Goal: Task Accomplishment & Management: Complete application form

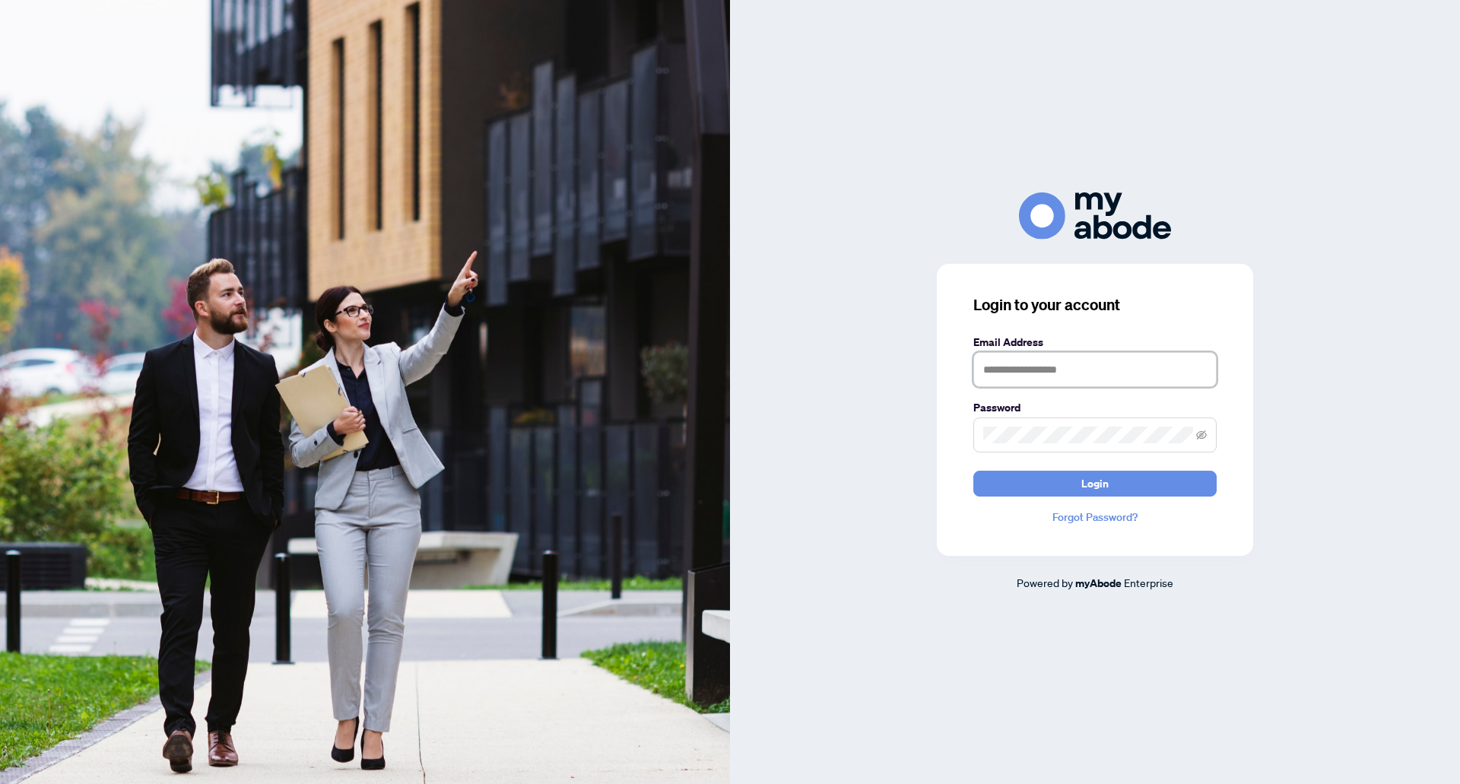
click at [1028, 377] on input "text" at bounding box center [1095, 369] width 243 height 35
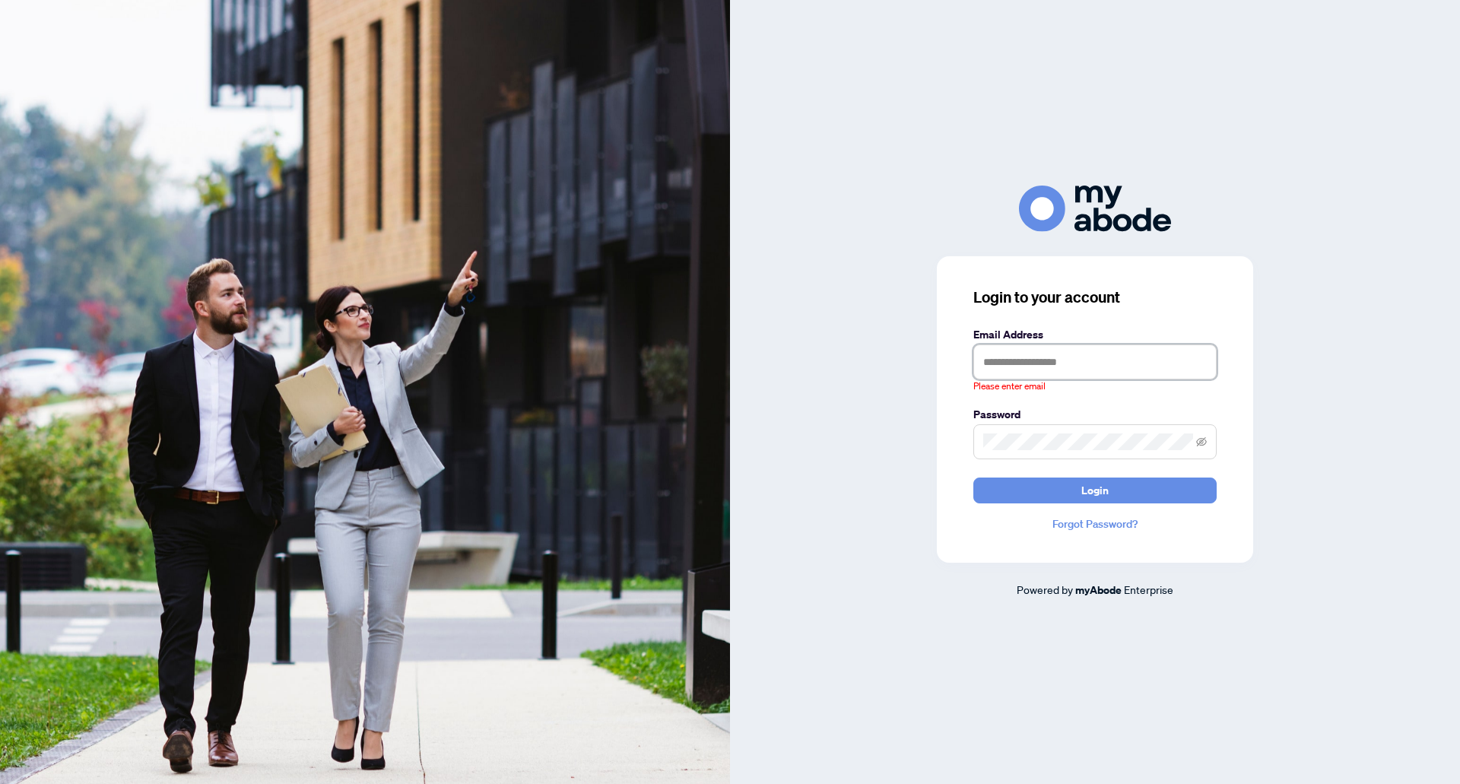
type input "**********"
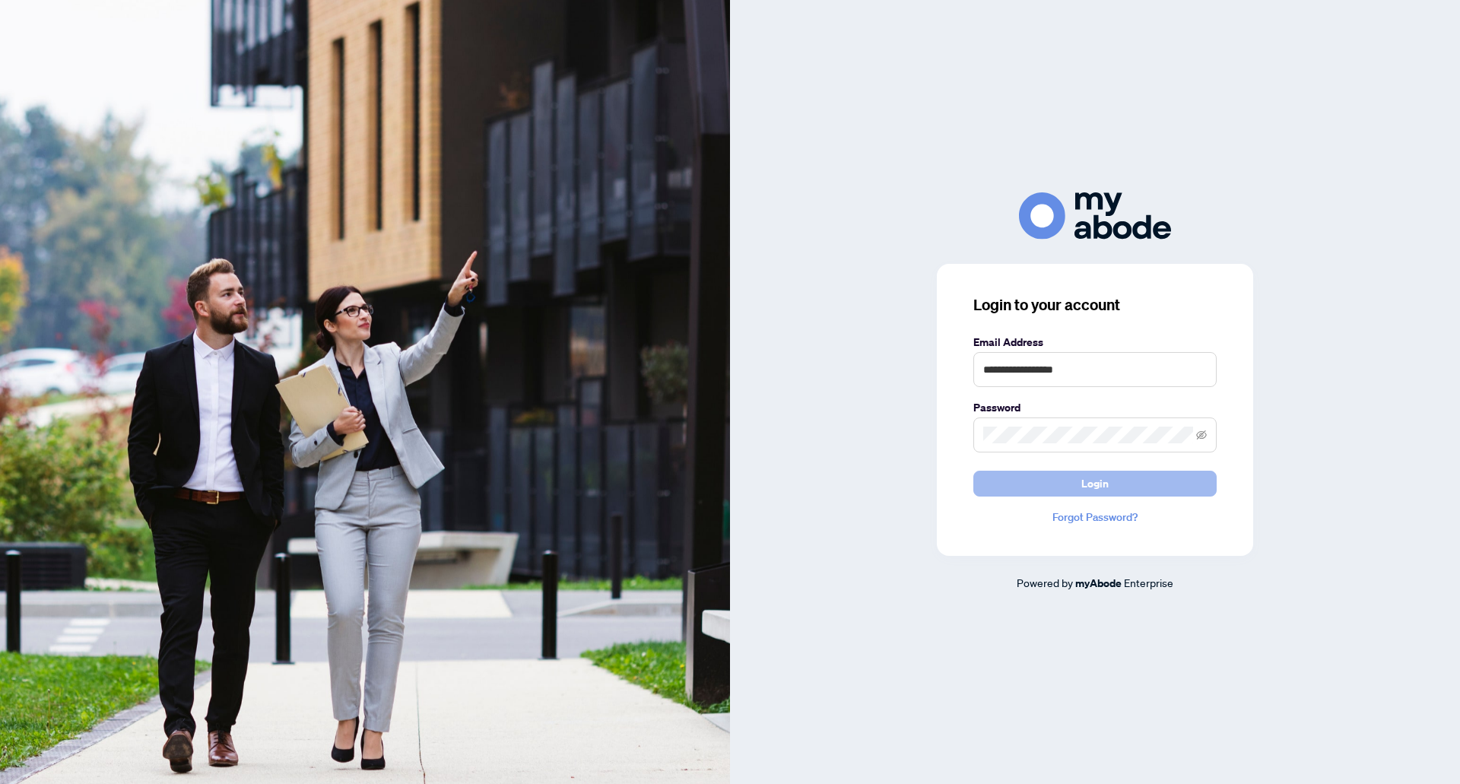
click at [1087, 485] on span "Login" at bounding box center [1095, 484] width 27 height 24
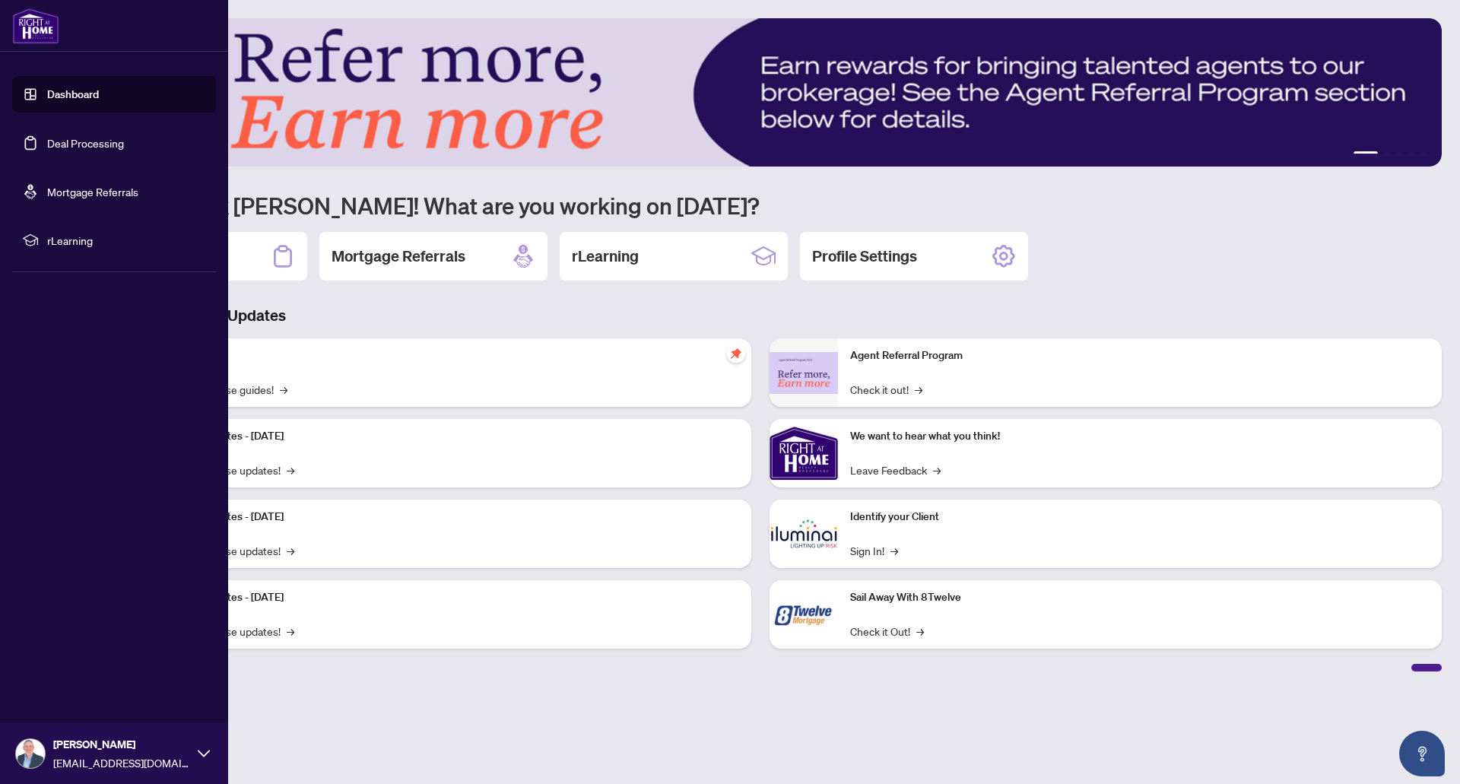
click at [110, 142] on link "Deal Processing" at bounding box center [85, 143] width 77 height 14
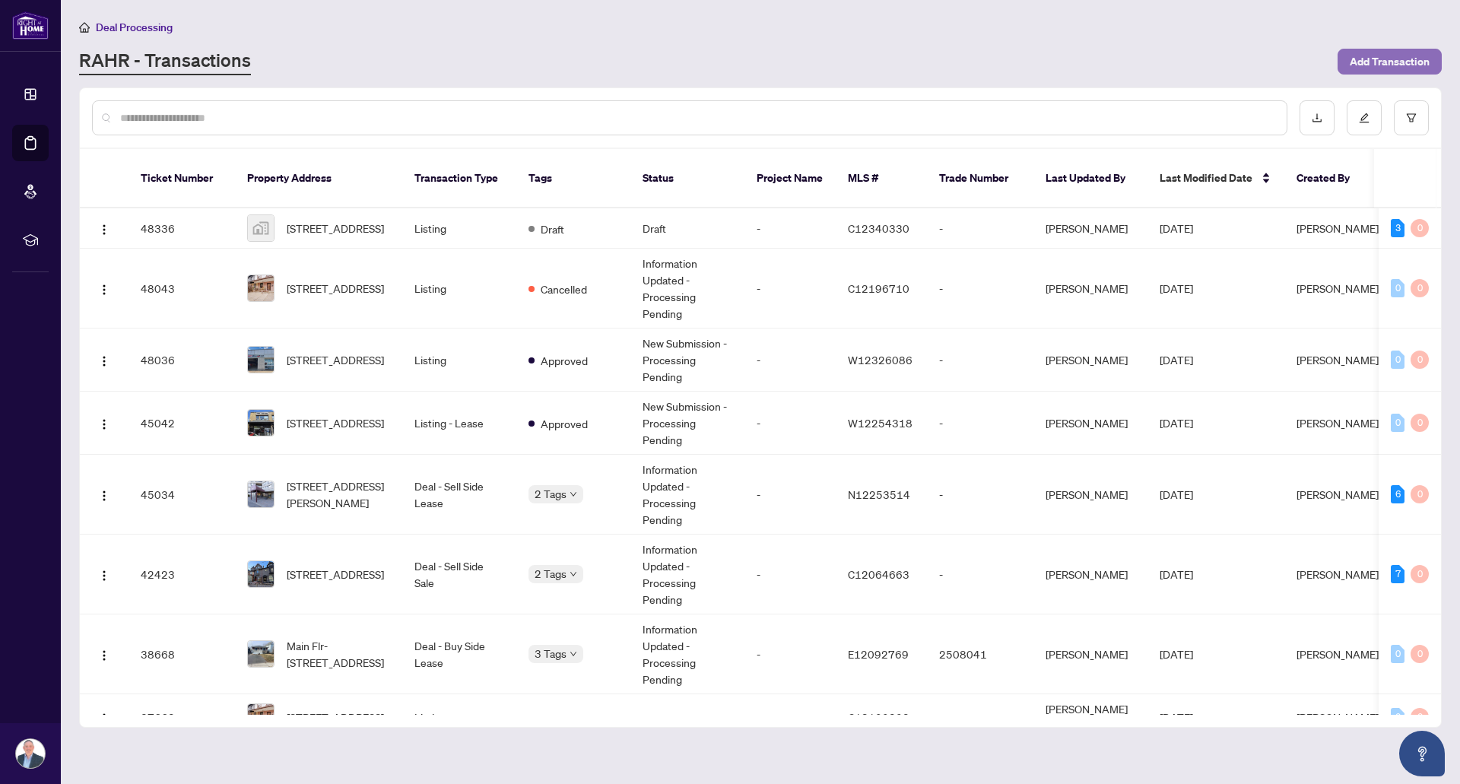
click at [1369, 56] on span "Add Transaction" at bounding box center [1390, 61] width 80 height 24
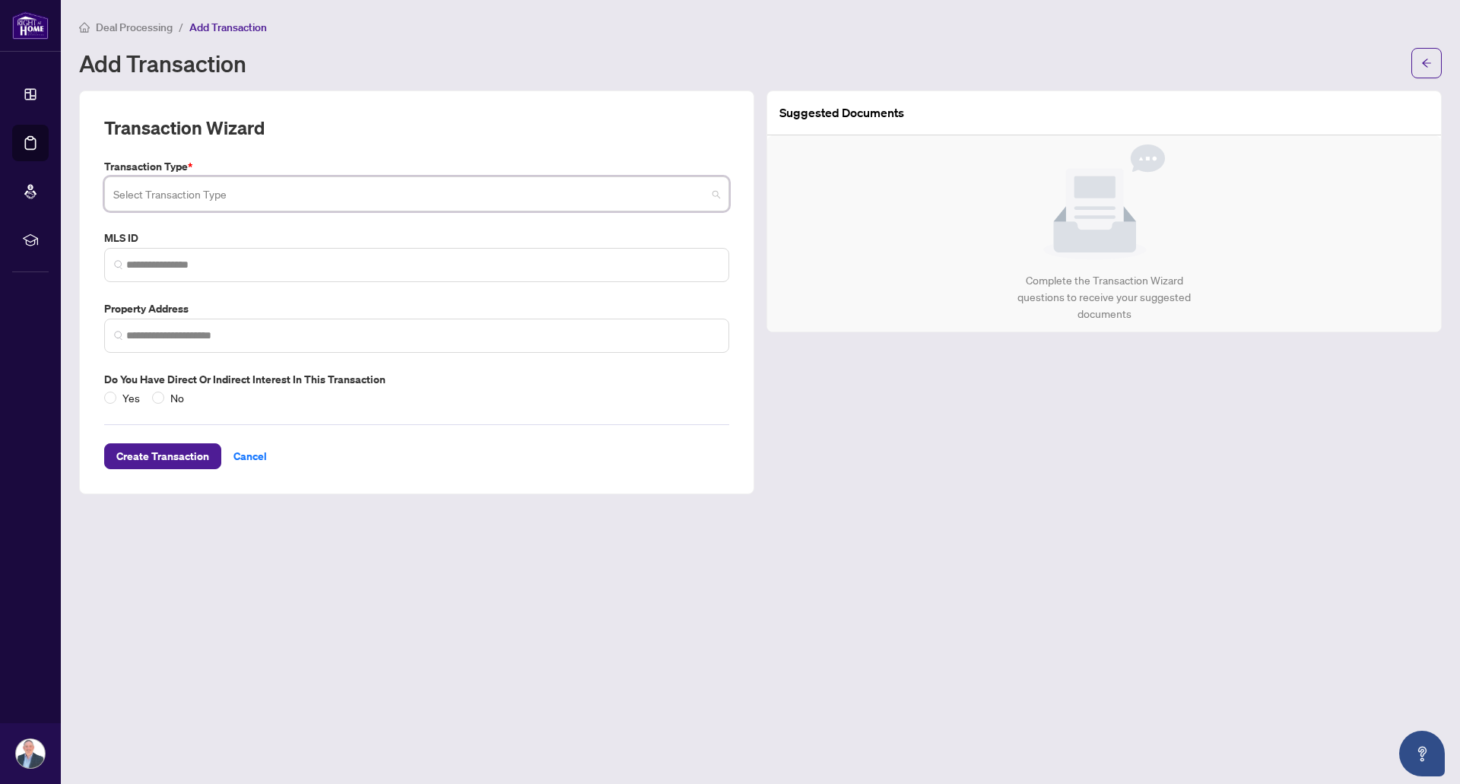
click at [259, 200] on input "search" at bounding box center [409, 196] width 593 height 33
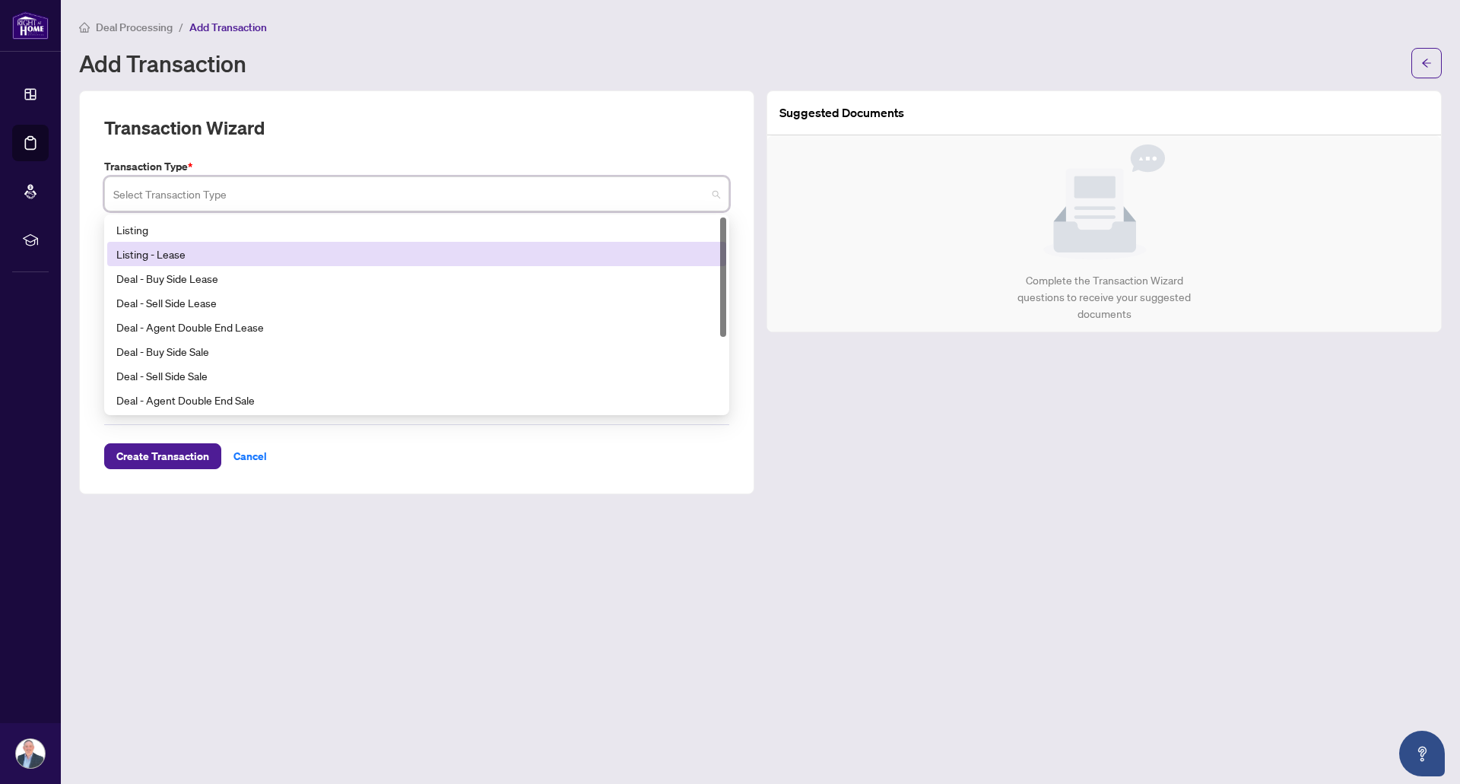
click at [227, 255] on div "Listing - Lease" at bounding box center [416, 254] width 601 height 17
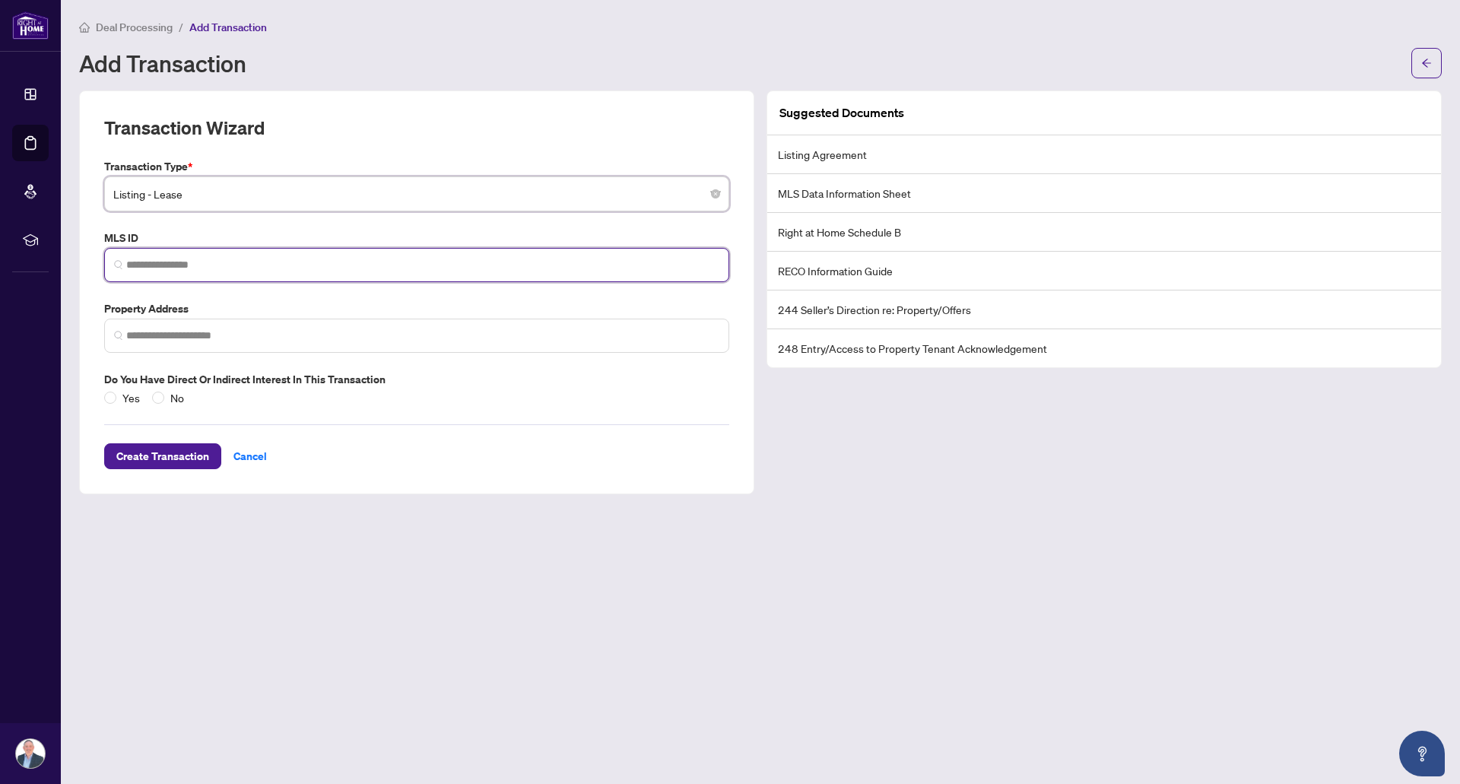
click at [246, 266] on input "search" at bounding box center [422, 265] width 593 height 16
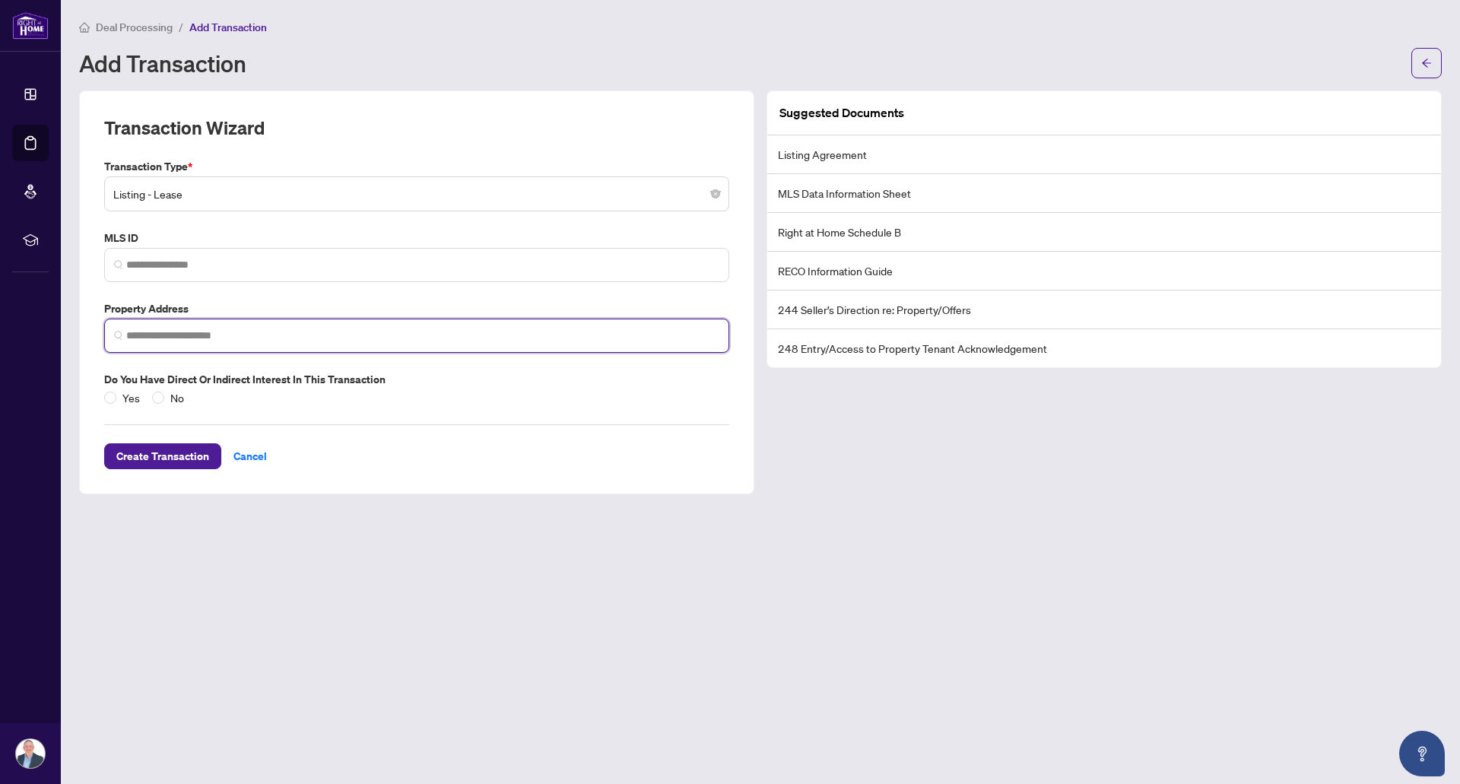
click at [211, 333] on input "search" at bounding box center [422, 336] width 593 height 16
click at [285, 332] on input "search" at bounding box center [422, 336] width 593 height 16
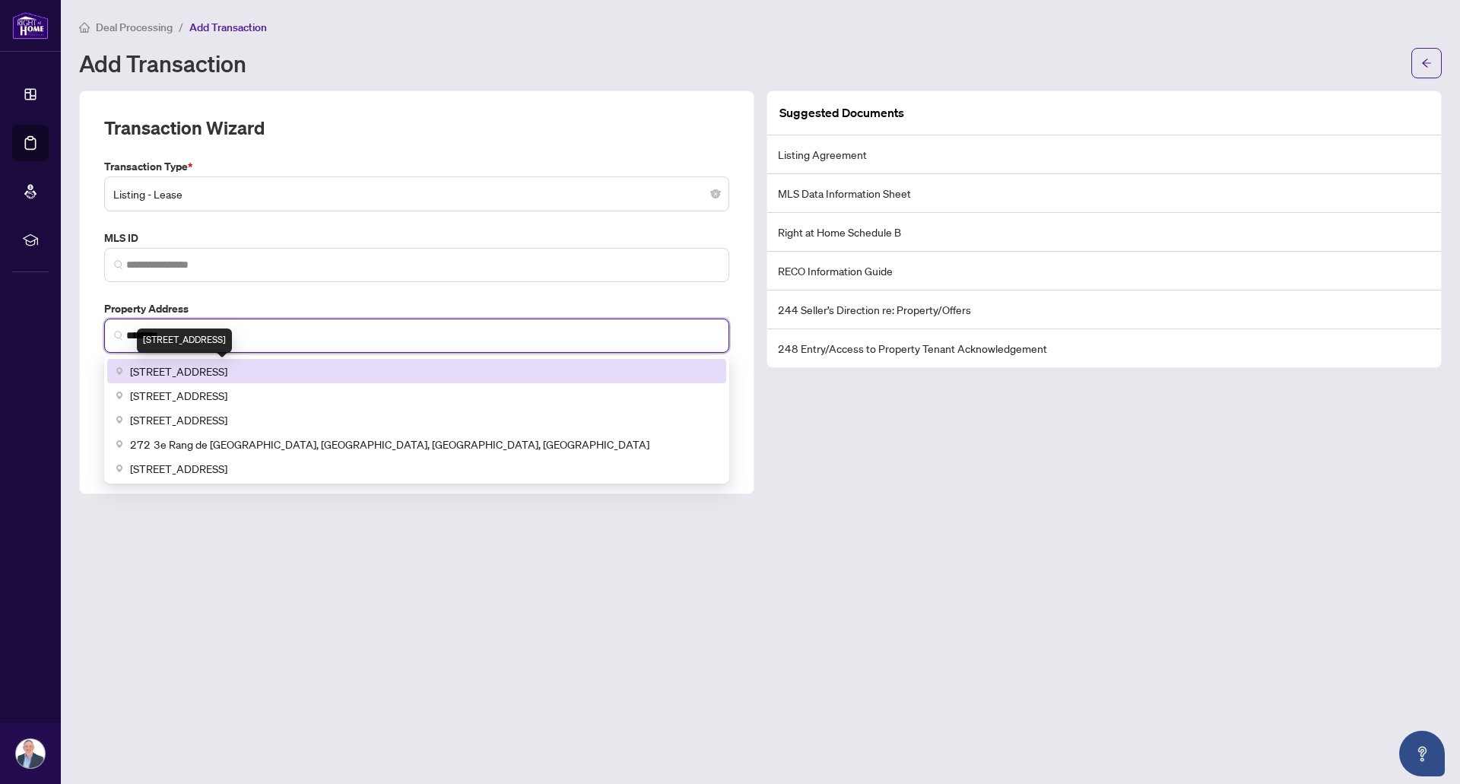
click at [227, 370] on span "272 Roxton Road, Toronto, ON, Canada" at bounding box center [178, 371] width 97 height 17
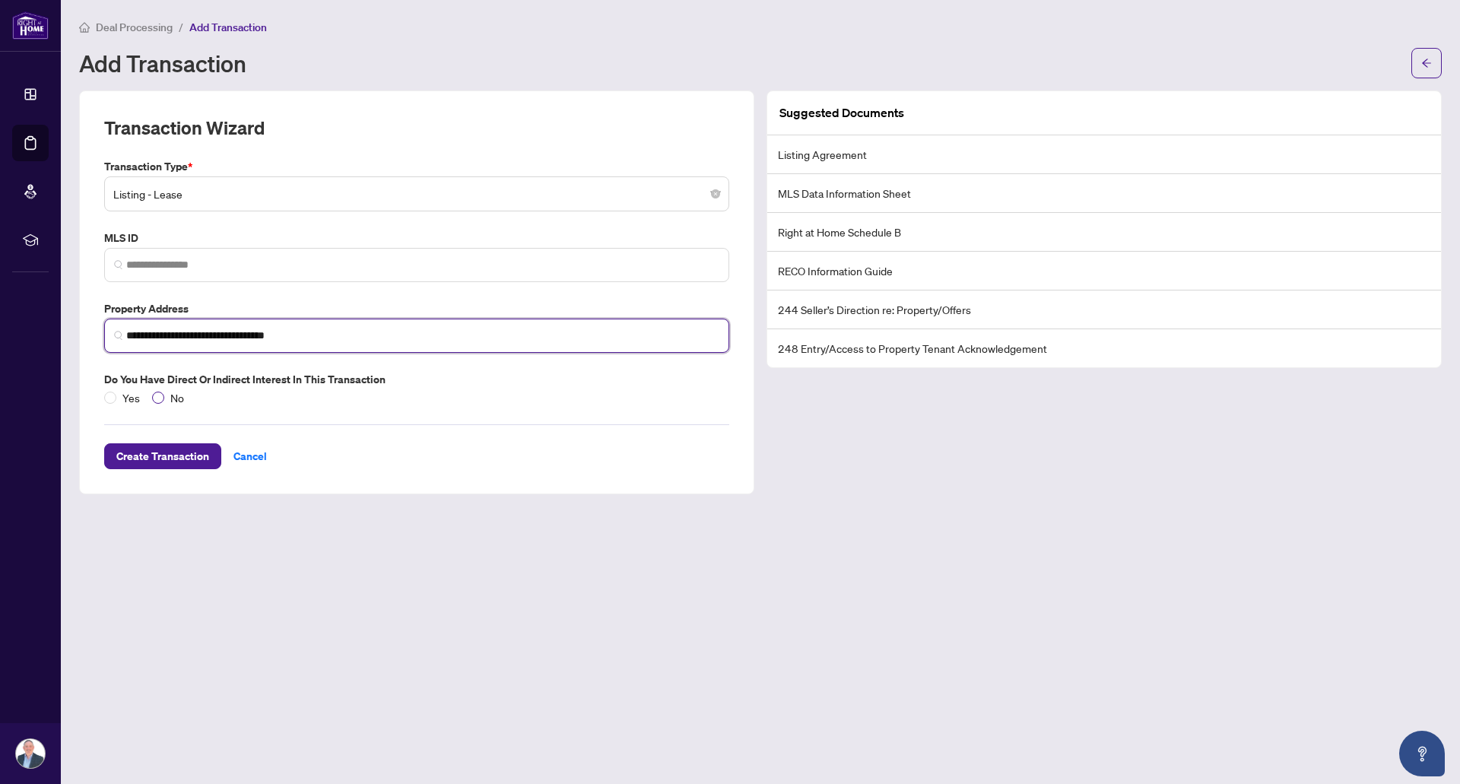
type input "**********"
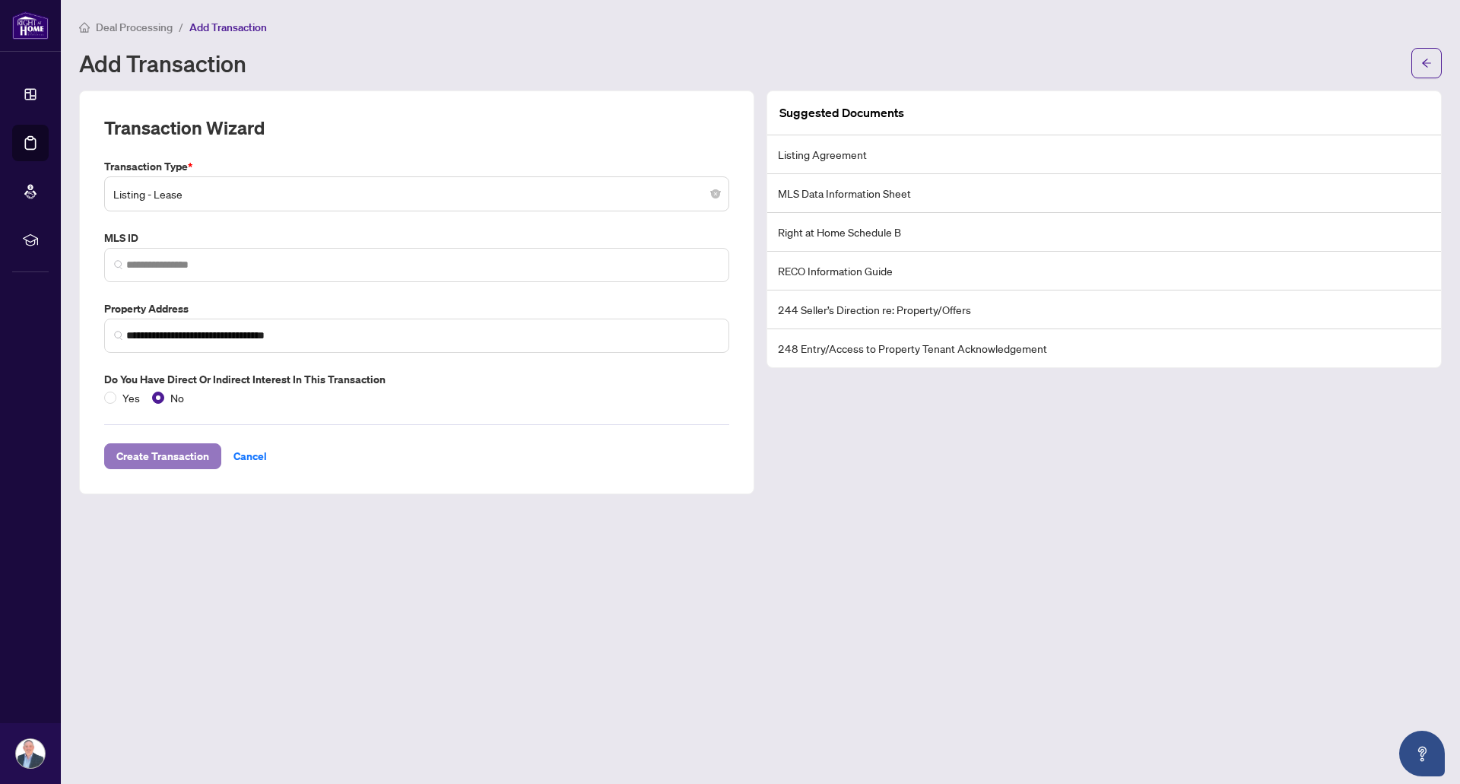
click at [175, 453] on span "Create Transaction" at bounding box center [162, 456] width 93 height 24
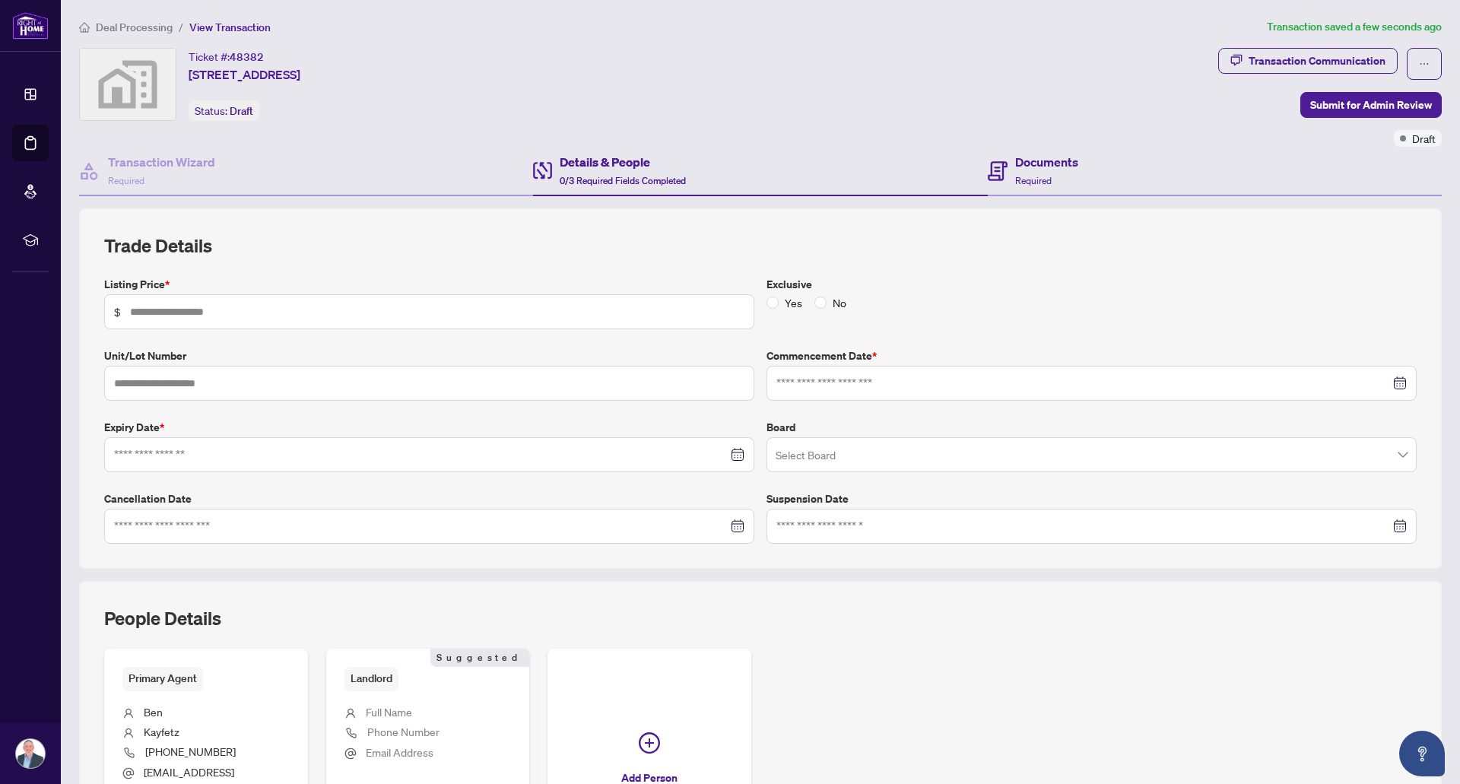
click at [1090, 170] on div "Documents Required" at bounding box center [1215, 171] width 454 height 49
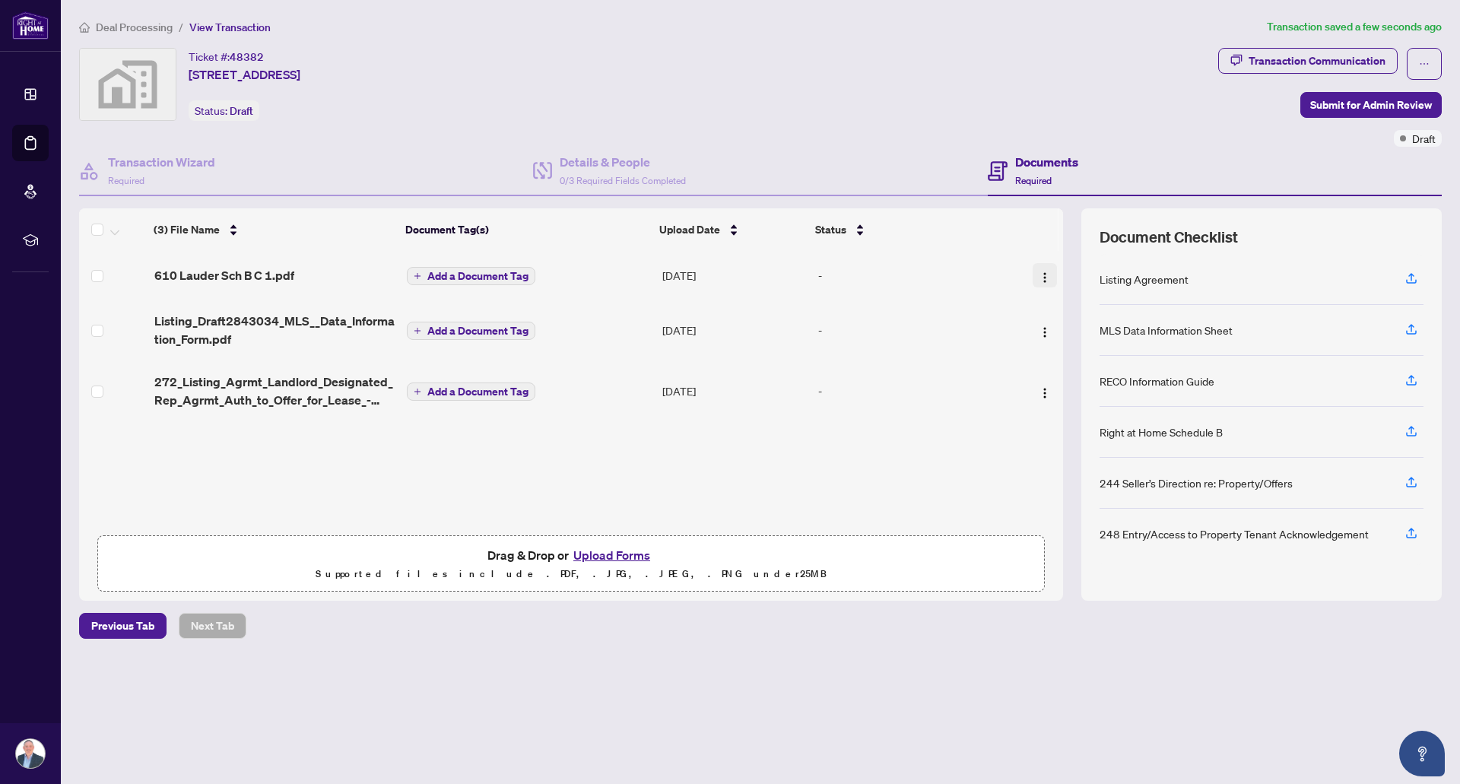
click at [1045, 283] on span "button" at bounding box center [1045, 275] width 12 height 17
click at [752, 478] on div "(3) File Name Document Tag(s) Upload Date Status 610 Lauder Sch B C 1.pdf Add a…" at bounding box center [571, 404] width 984 height 393
click at [481, 334] on span "Add a Document Tag" at bounding box center [477, 331] width 101 height 11
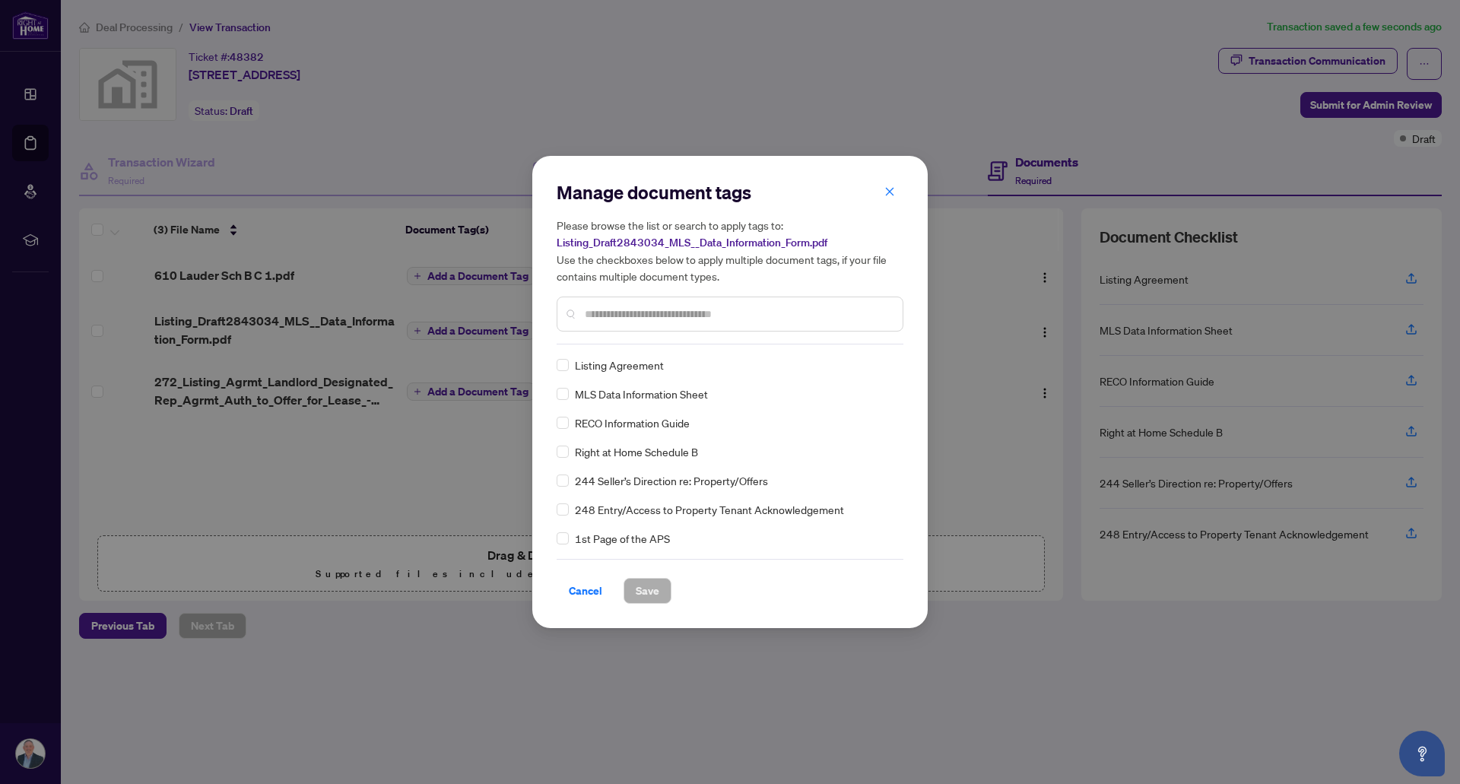
click at [659, 313] on input "text" at bounding box center [738, 314] width 306 height 17
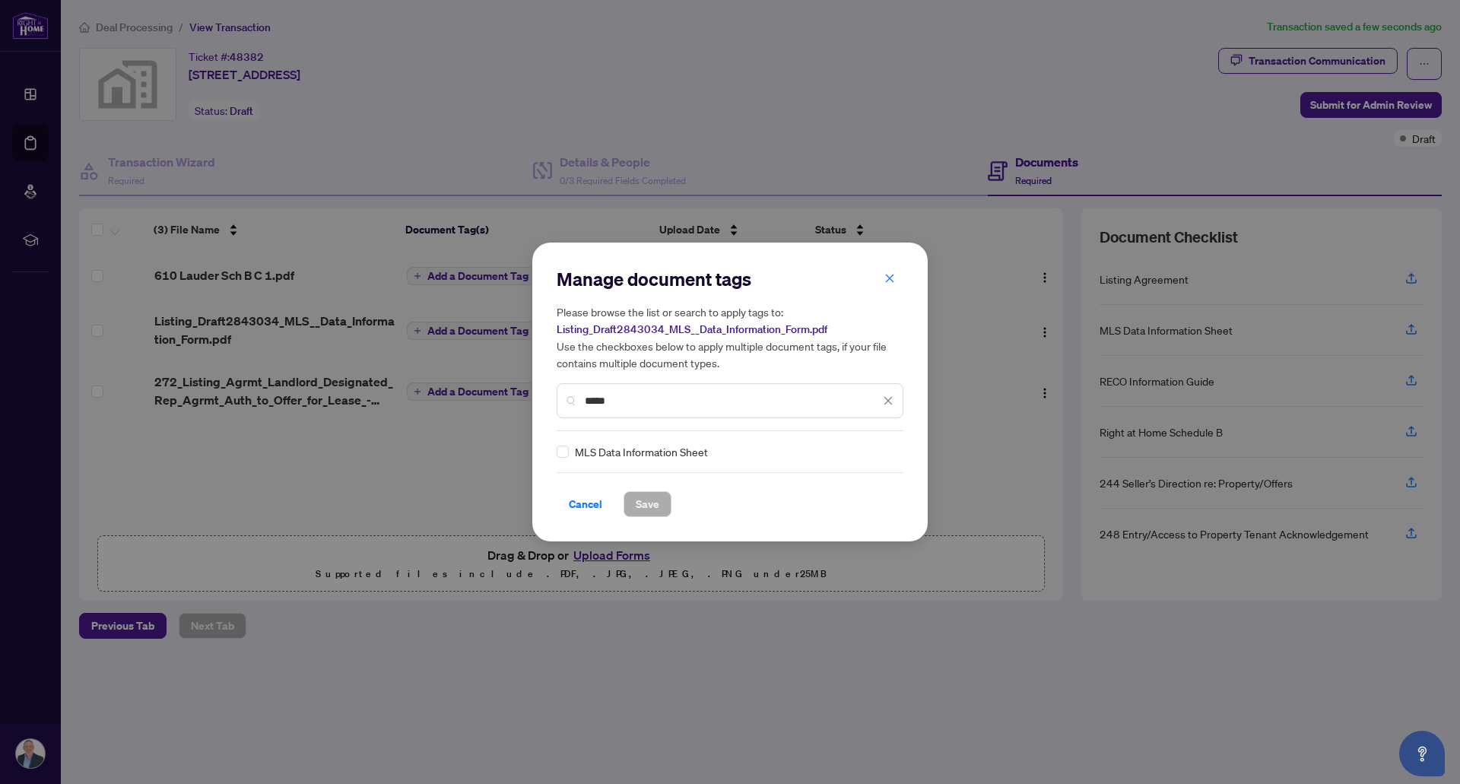
type input "*****"
click at [650, 505] on span "Save" at bounding box center [648, 504] width 24 height 24
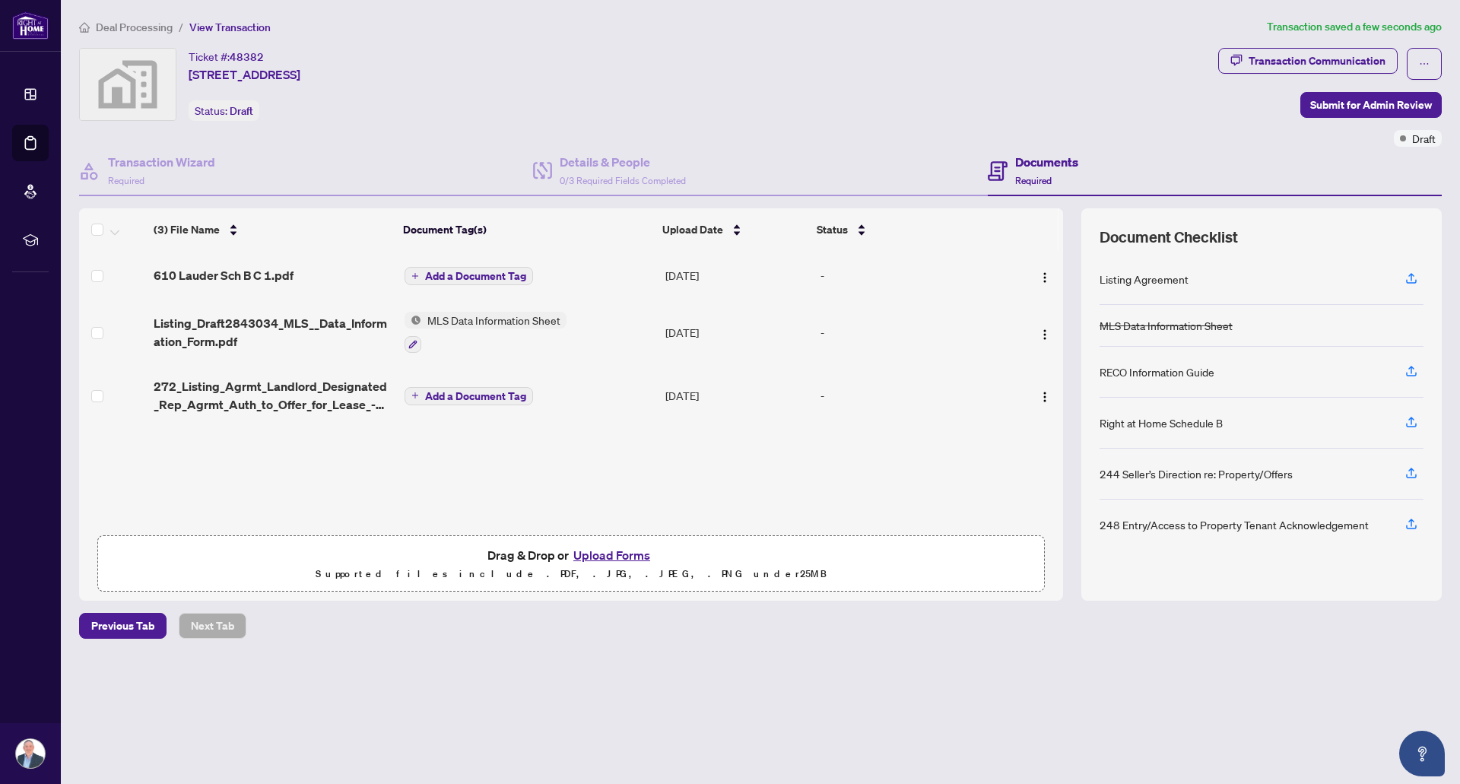
click at [461, 396] on span "Add a Document Tag" at bounding box center [475, 396] width 101 height 11
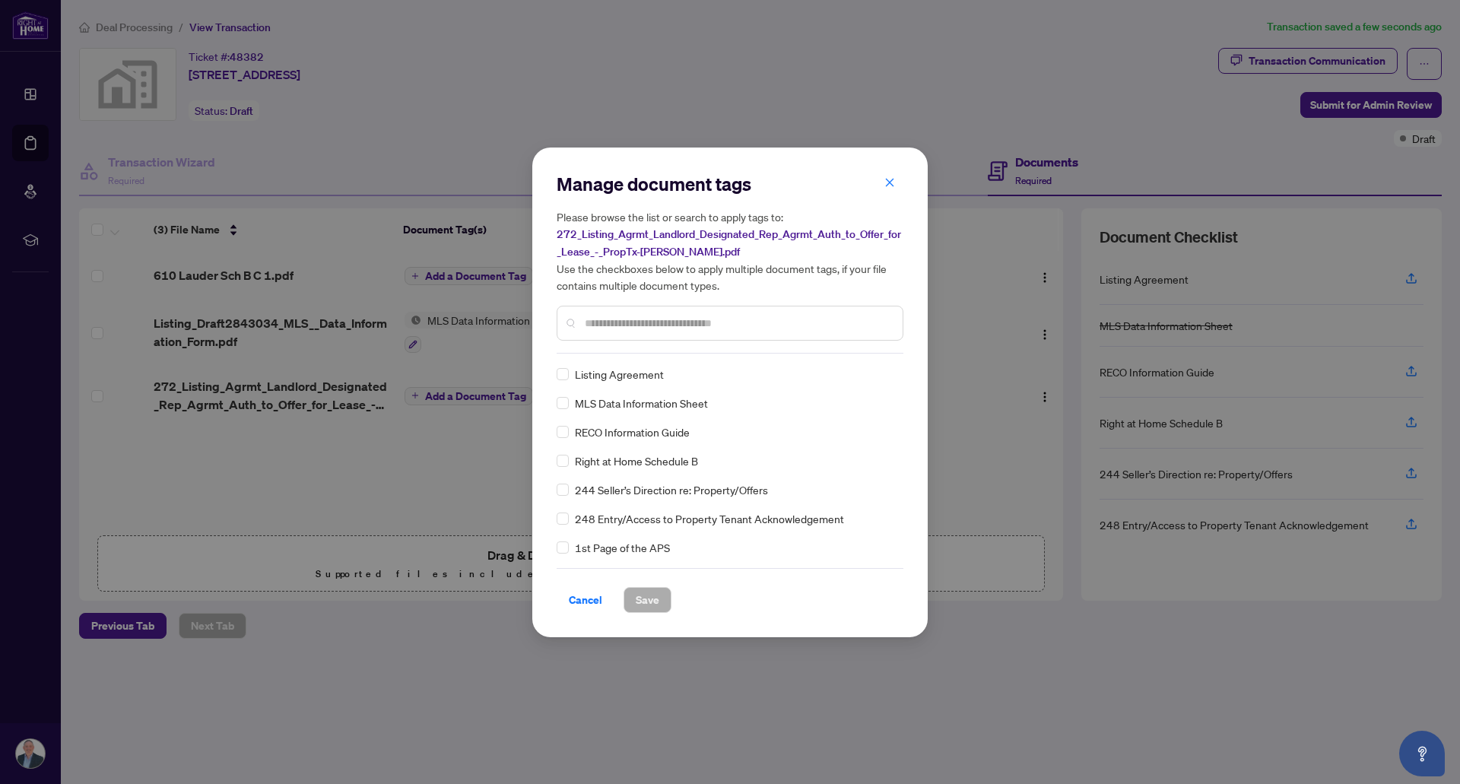
click at [676, 319] on input "text" at bounding box center [738, 323] width 306 height 17
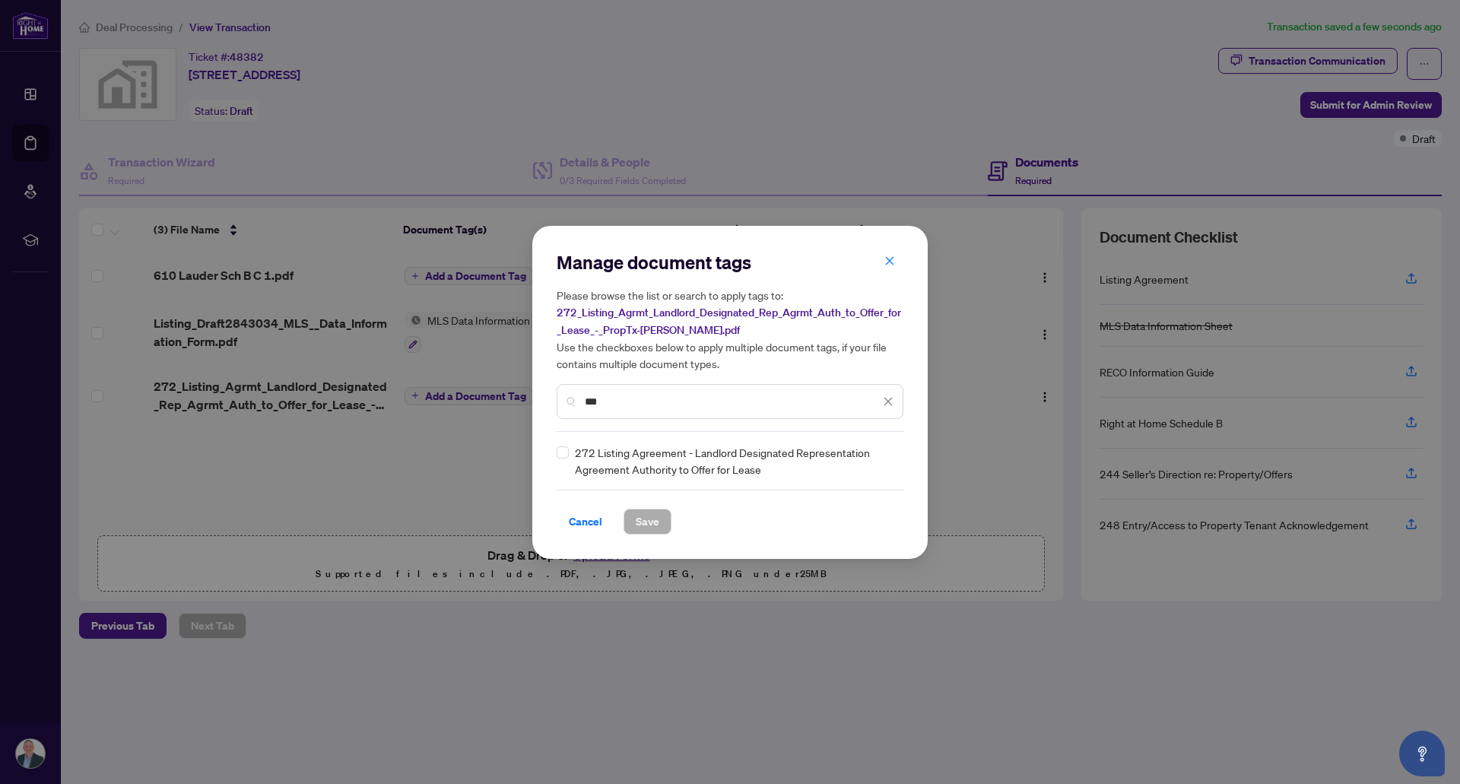
type input "***"
click at [655, 523] on span "Save" at bounding box center [648, 522] width 24 height 24
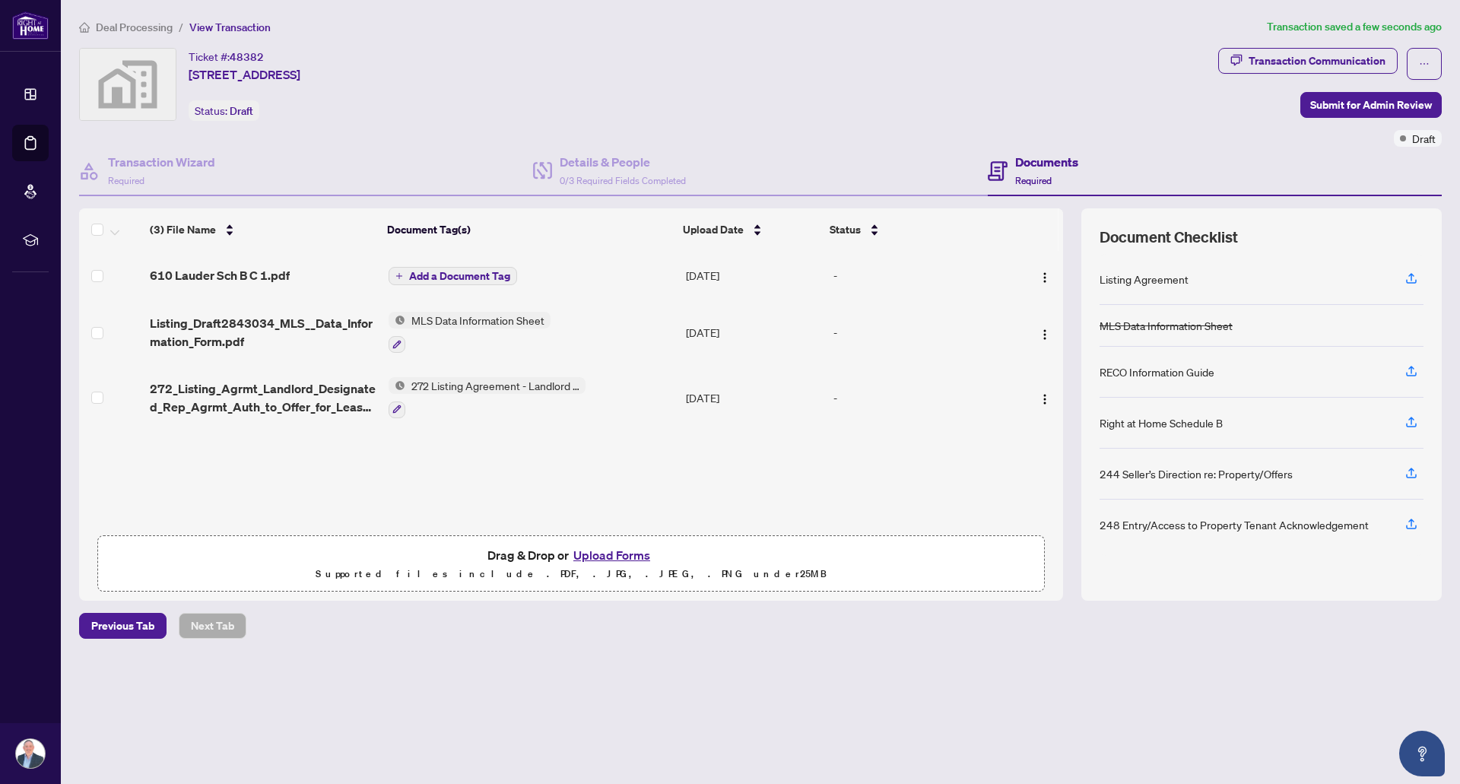
click at [478, 272] on span "Add a Document Tag" at bounding box center [459, 276] width 101 height 11
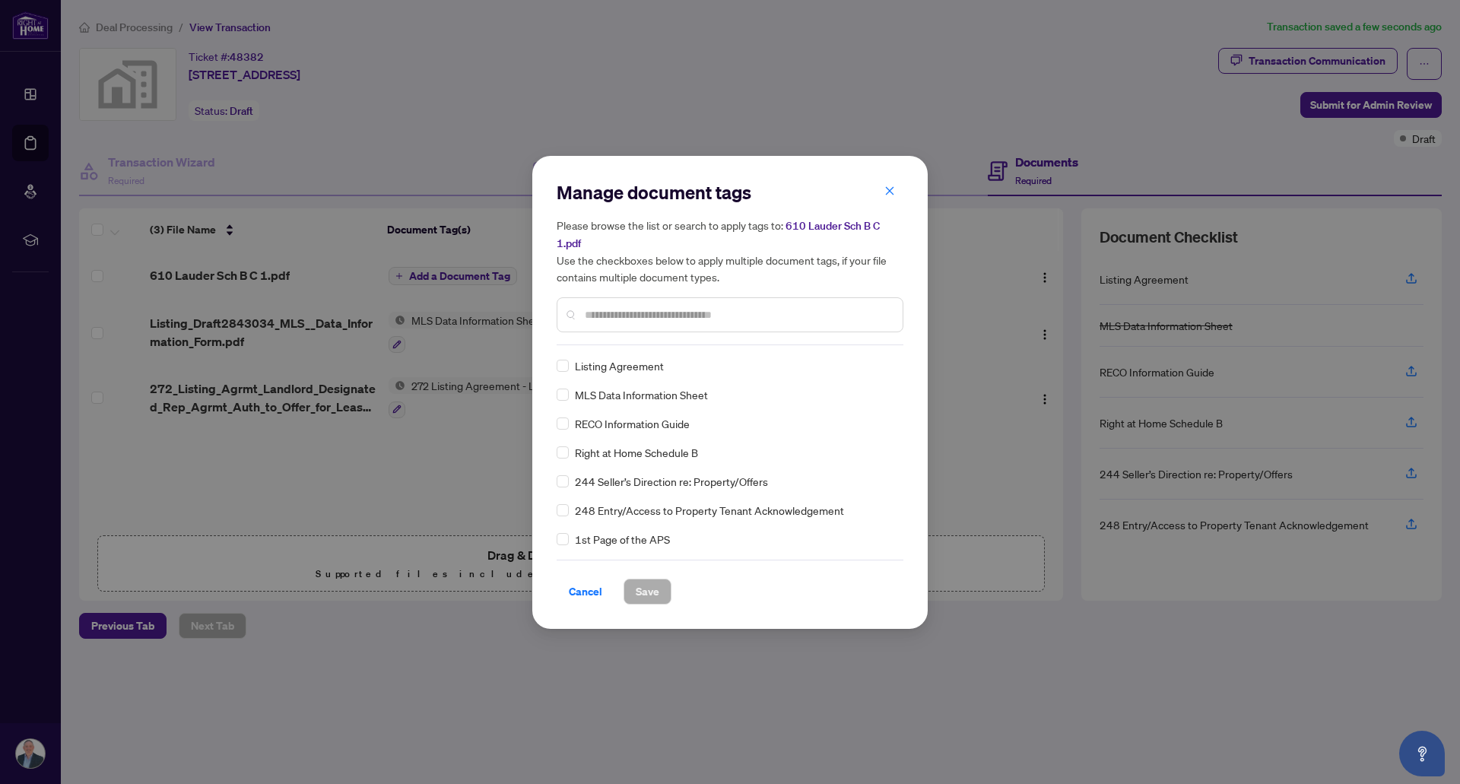
click at [637, 343] on div "Manage document tags Please browse the list or search to apply tags to: 610 Lau…" at bounding box center [730, 262] width 347 height 165
click at [650, 313] on input "text" at bounding box center [738, 315] width 306 height 17
type input "*"
click at [640, 316] on input "text" at bounding box center [738, 315] width 306 height 17
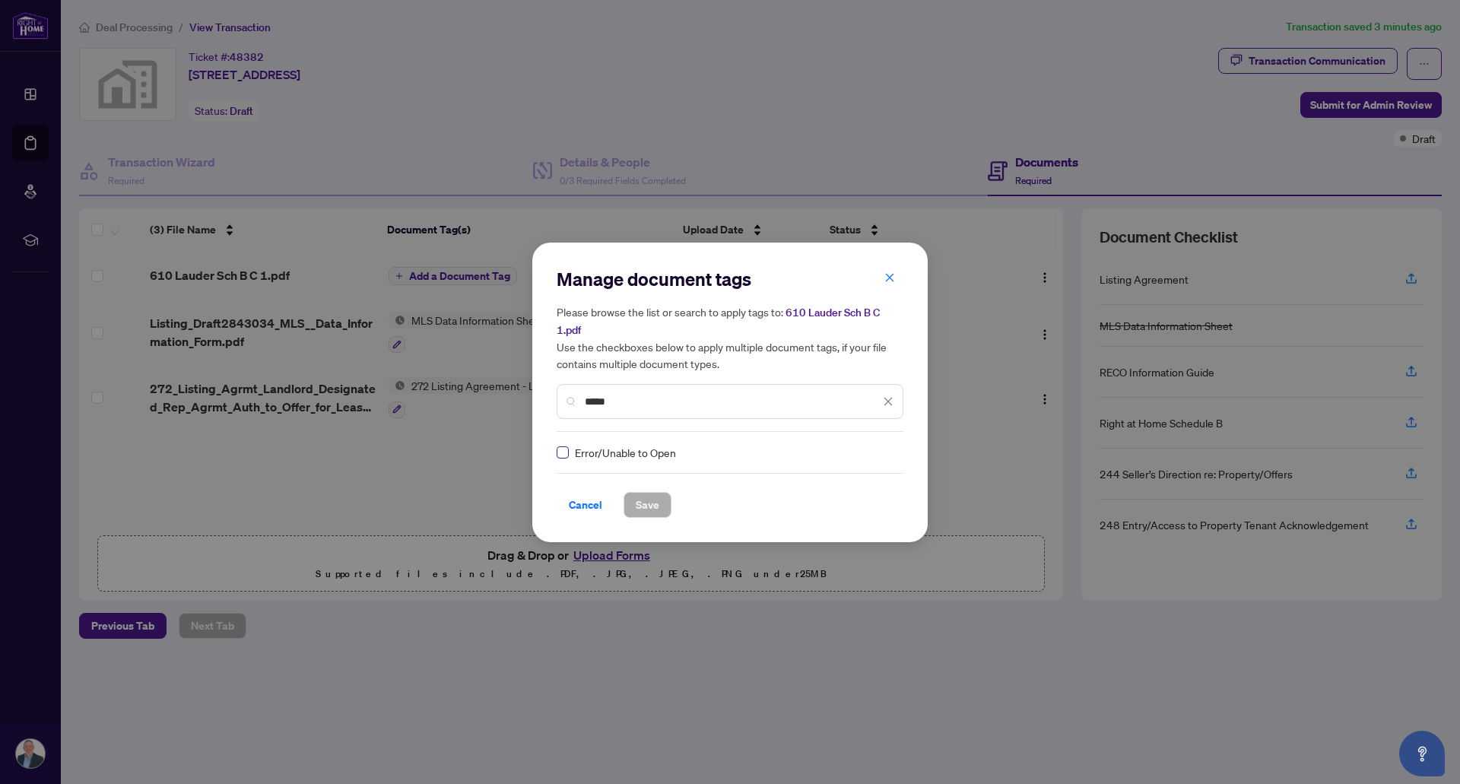
type input "*****"
click at [636, 500] on span "Save" at bounding box center [648, 505] width 24 height 24
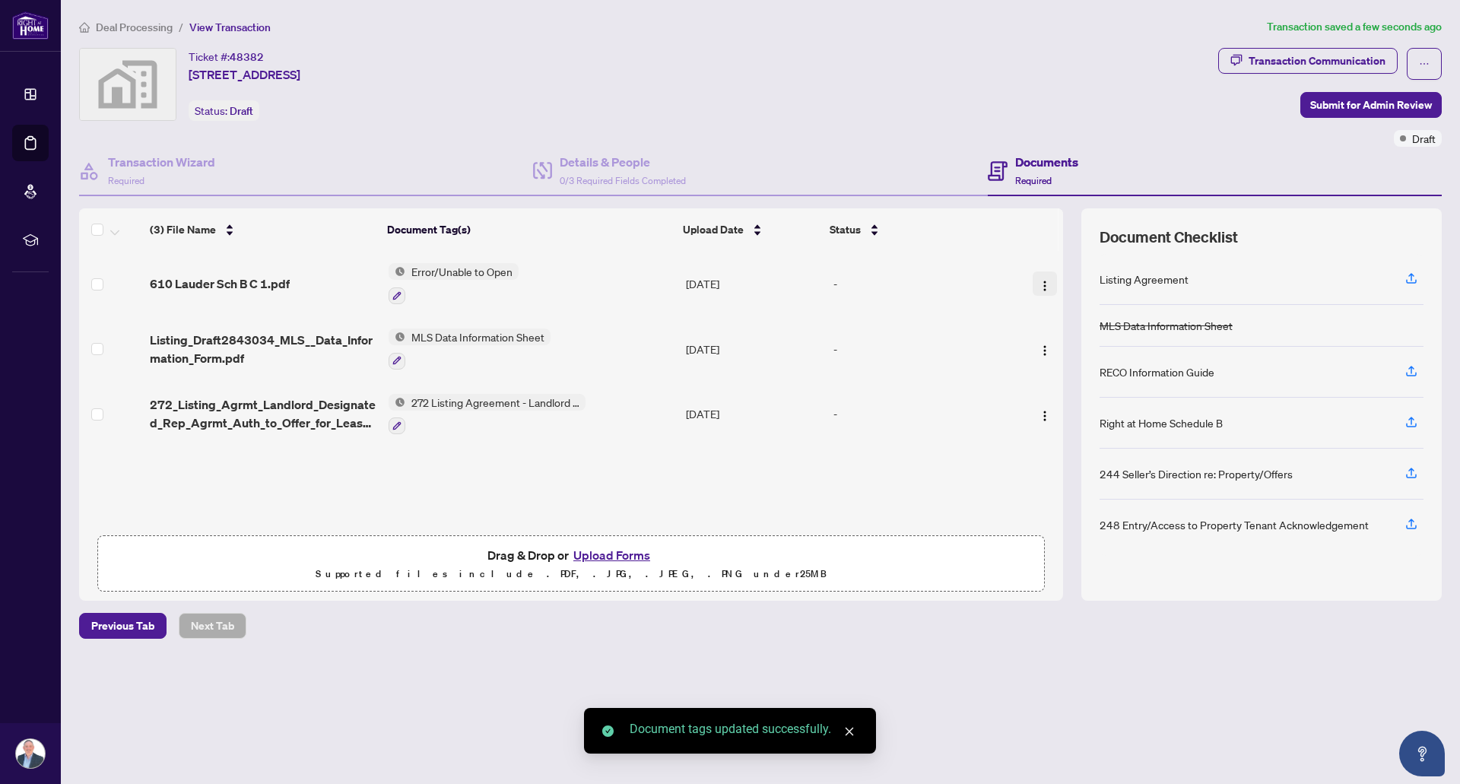
click at [1039, 282] on img "button" at bounding box center [1045, 286] width 12 height 12
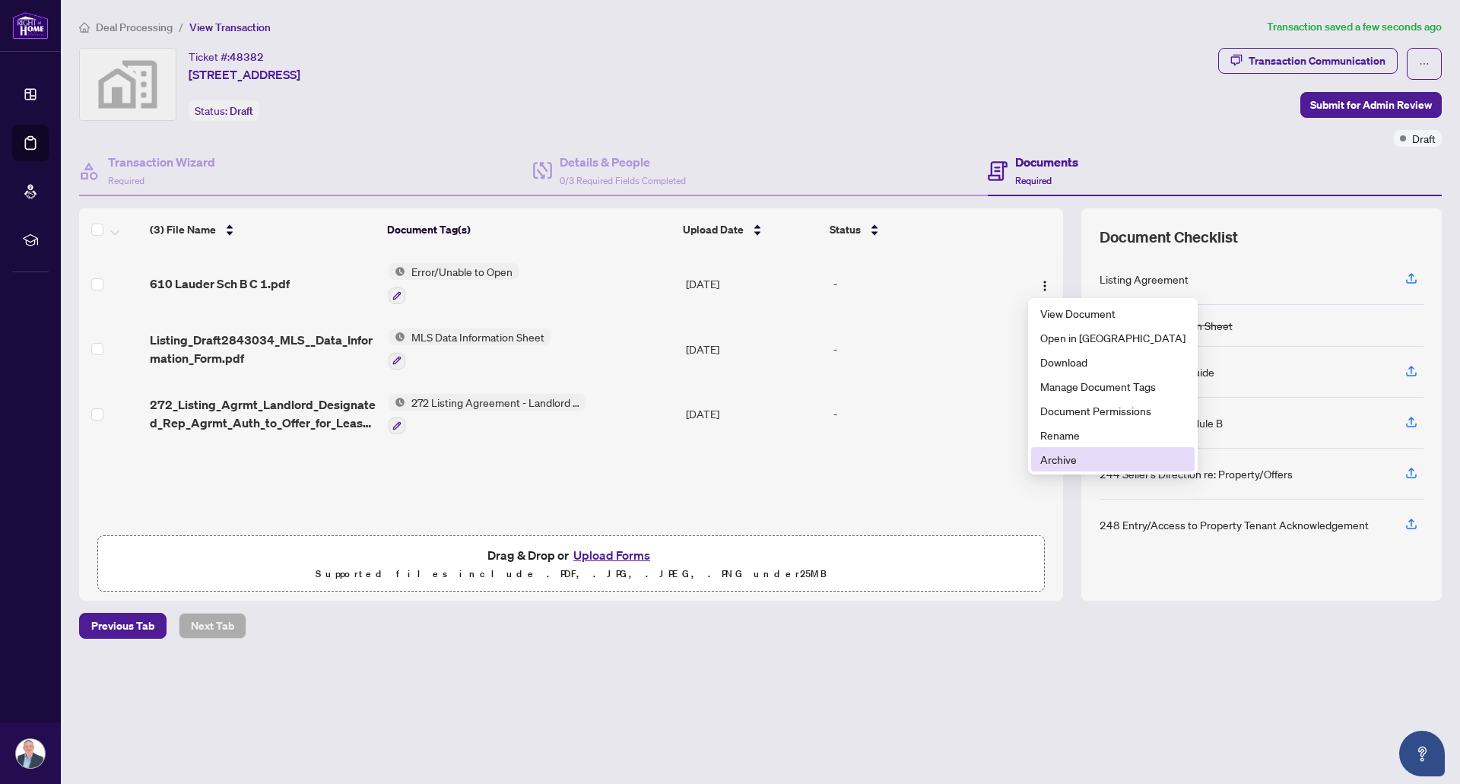
click at [1078, 453] on span "Archive" at bounding box center [1113, 459] width 145 height 17
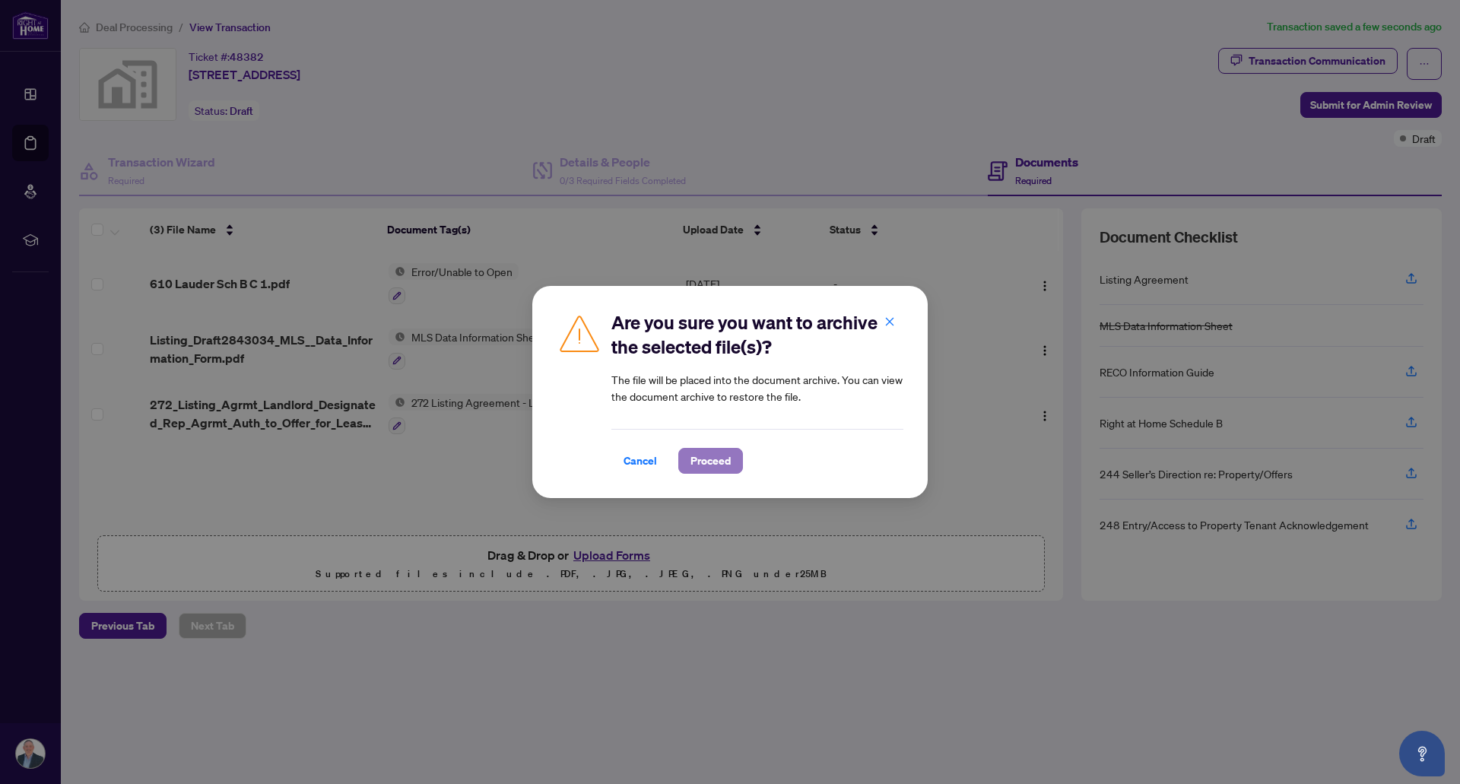
click at [711, 453] on span "Proceed" at bounding box center [711, 461] width 40 height 24
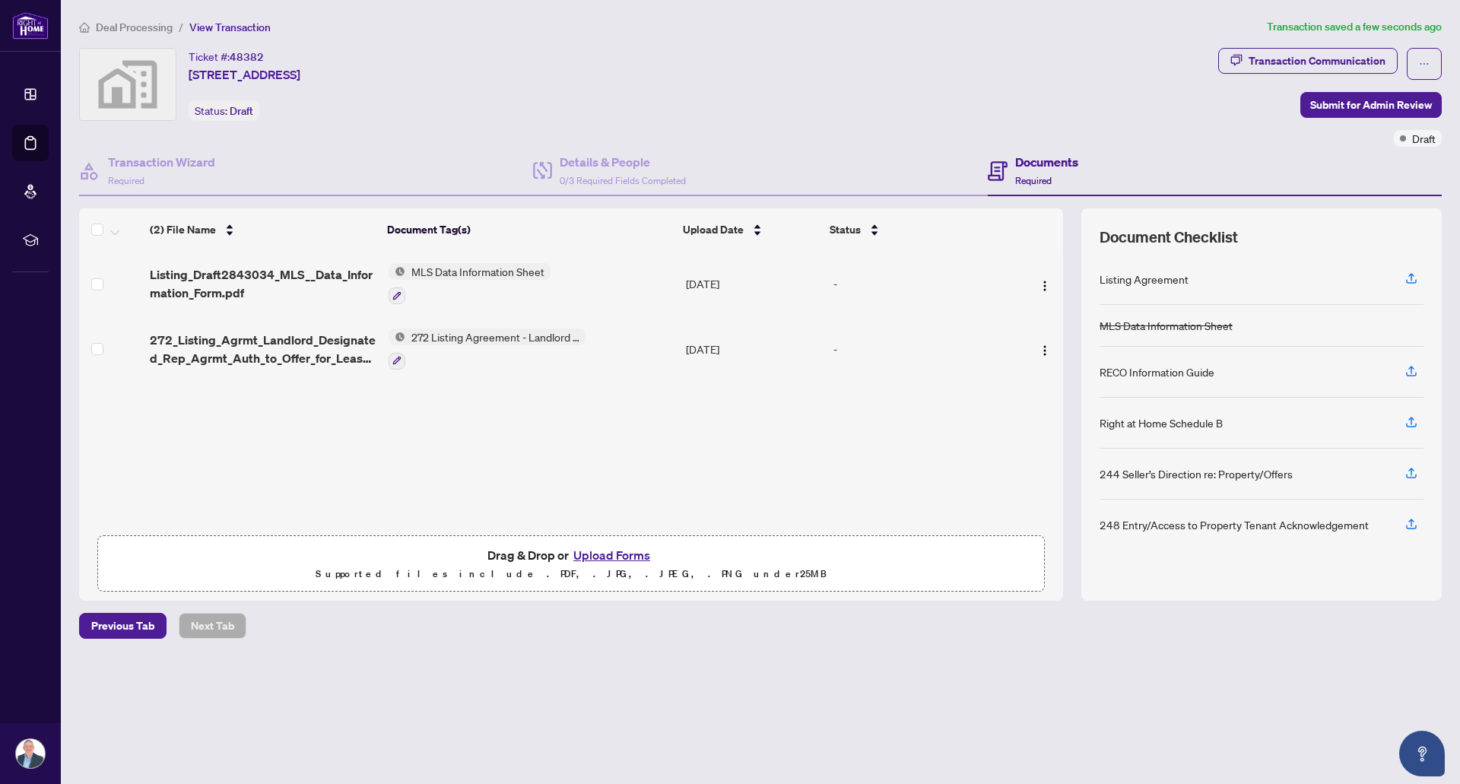
click at [205, 143] on div "Ticket #: 48382 272 Roxton Road, Toronto, ON, Canada Status: Draft" at bounding box center [645, 97] width 1139 height 99
click at [191, 163] on h4 "Transaction Wizard" at bounding box center [161, 162] width 107 height 18
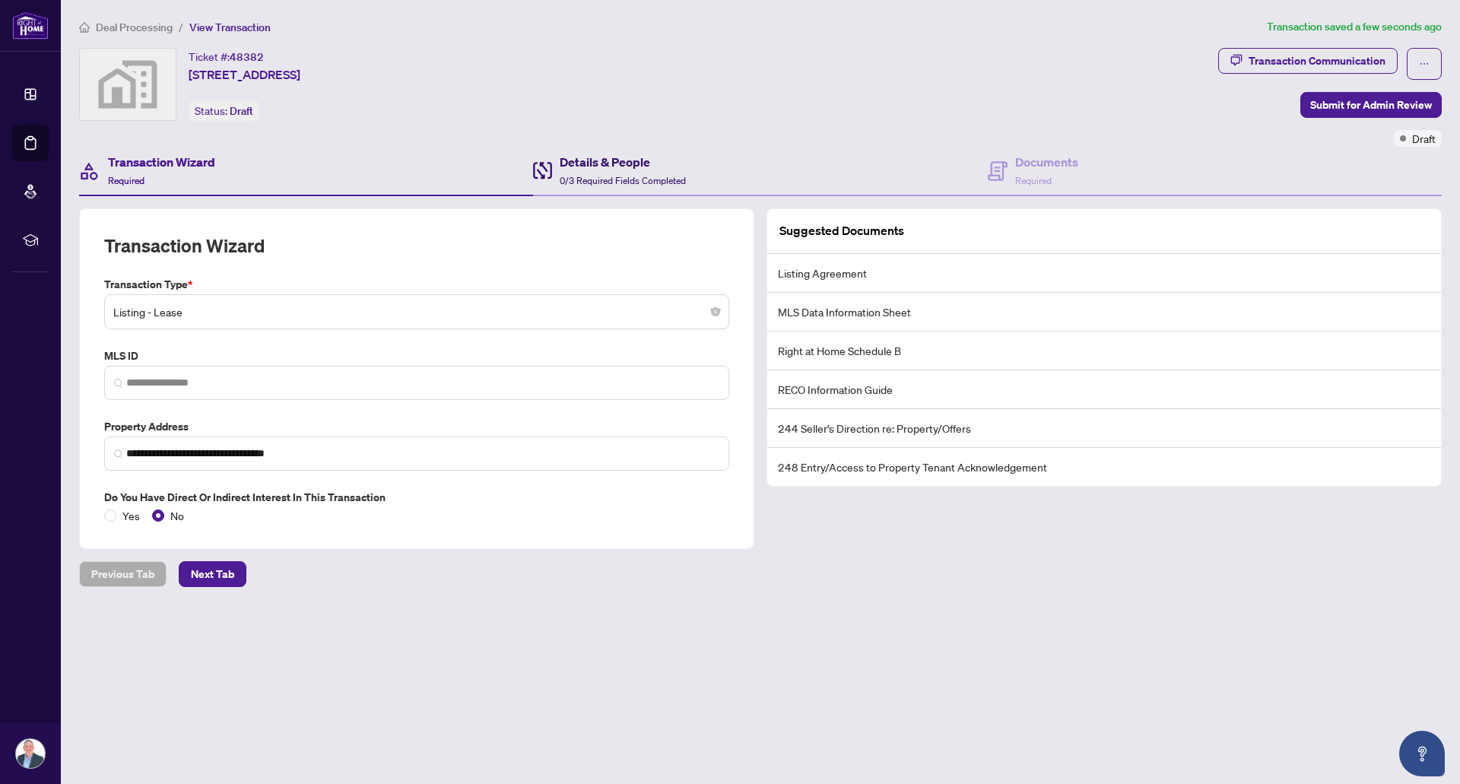
click at [637, 160] on h4 "Details & People" at bounding box center [623, 162] width 126 height 18
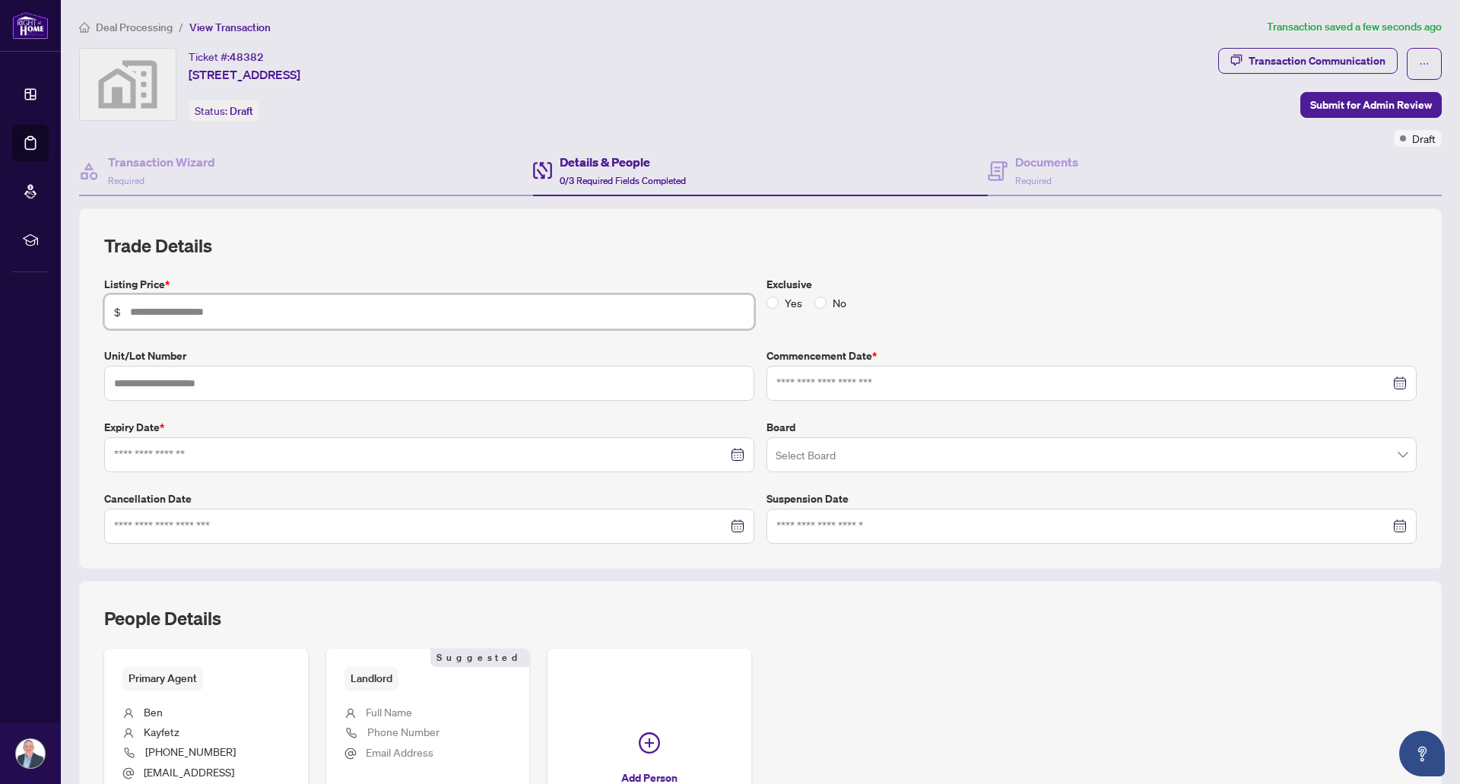
click at [318, 310] on input "text" at bounding box center [437, 312] width 615 height 17
type input "********"
click at [1059, 315] on div "Exclusive Yes No" at bounding box center [1092, 302] width 663 height 53
click at [1387, 378] on div at bounding box center [1092, 383] width 631 height 17
type input "**********"
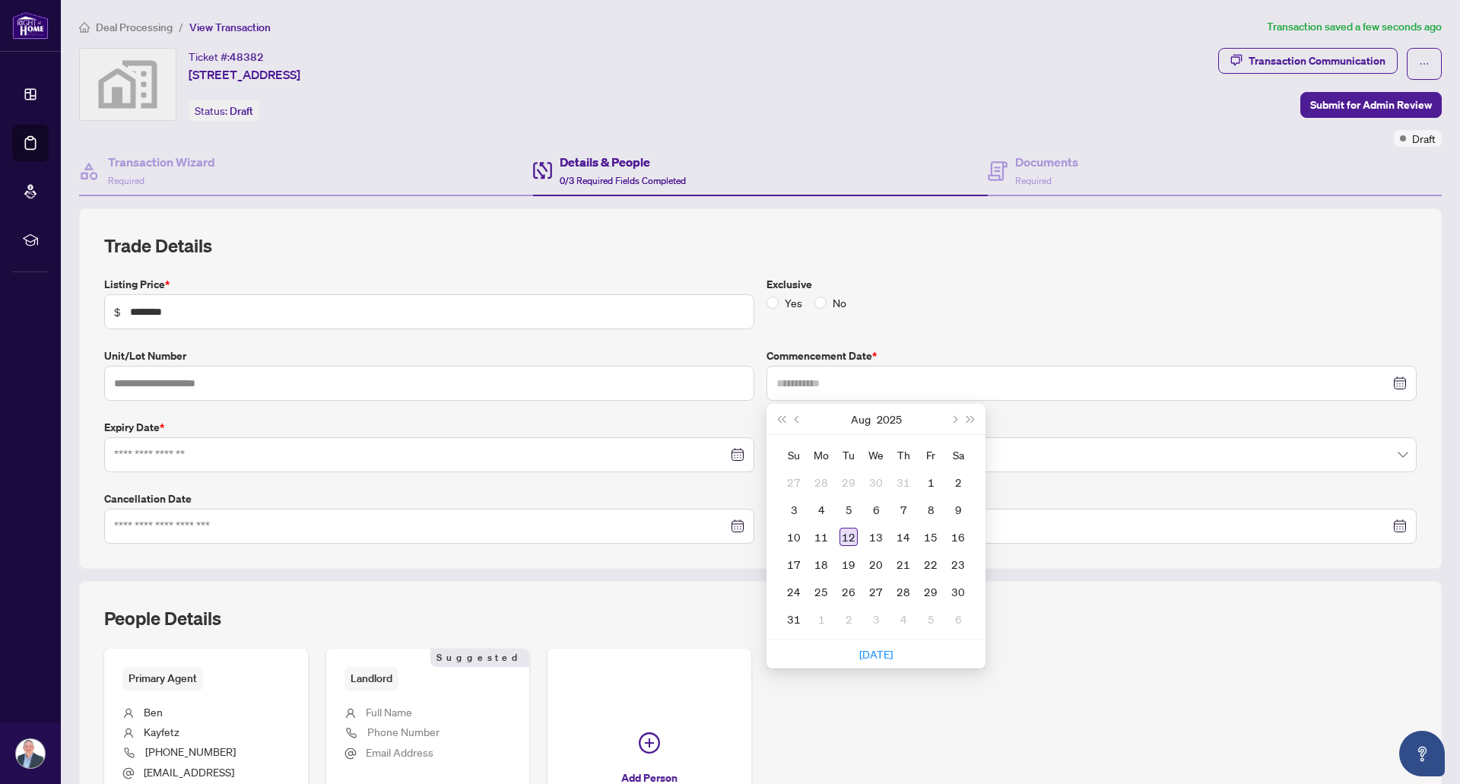
click at [841, 537] on div "12" at bounding box center [849, 537] width 18 height 18
click at [931, 285] on label "Exclusive" at bounding box center [1092, 284] width 650 height 17
click at [324, 451] on input at bounding box center [421, 455] width 614 height 17
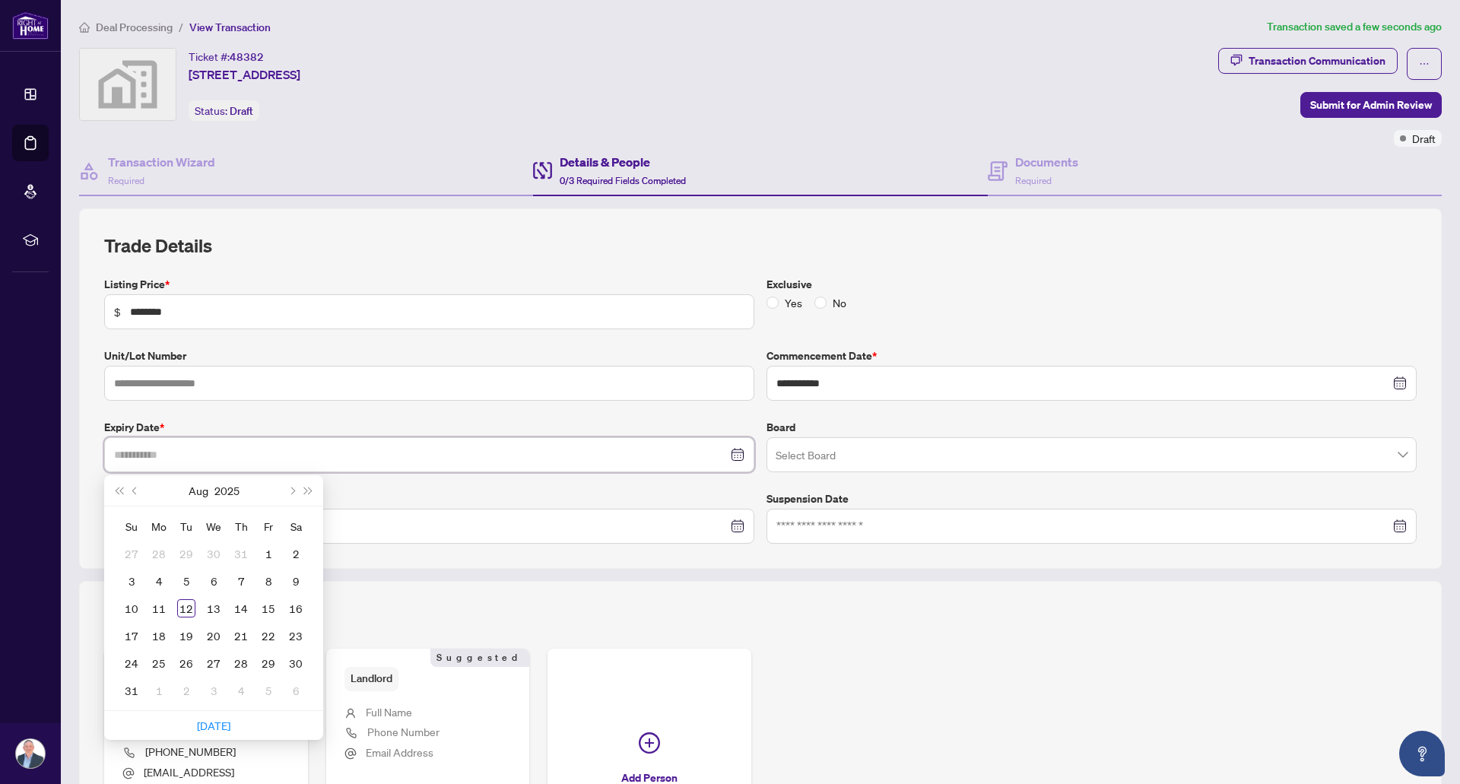
type input "**********"
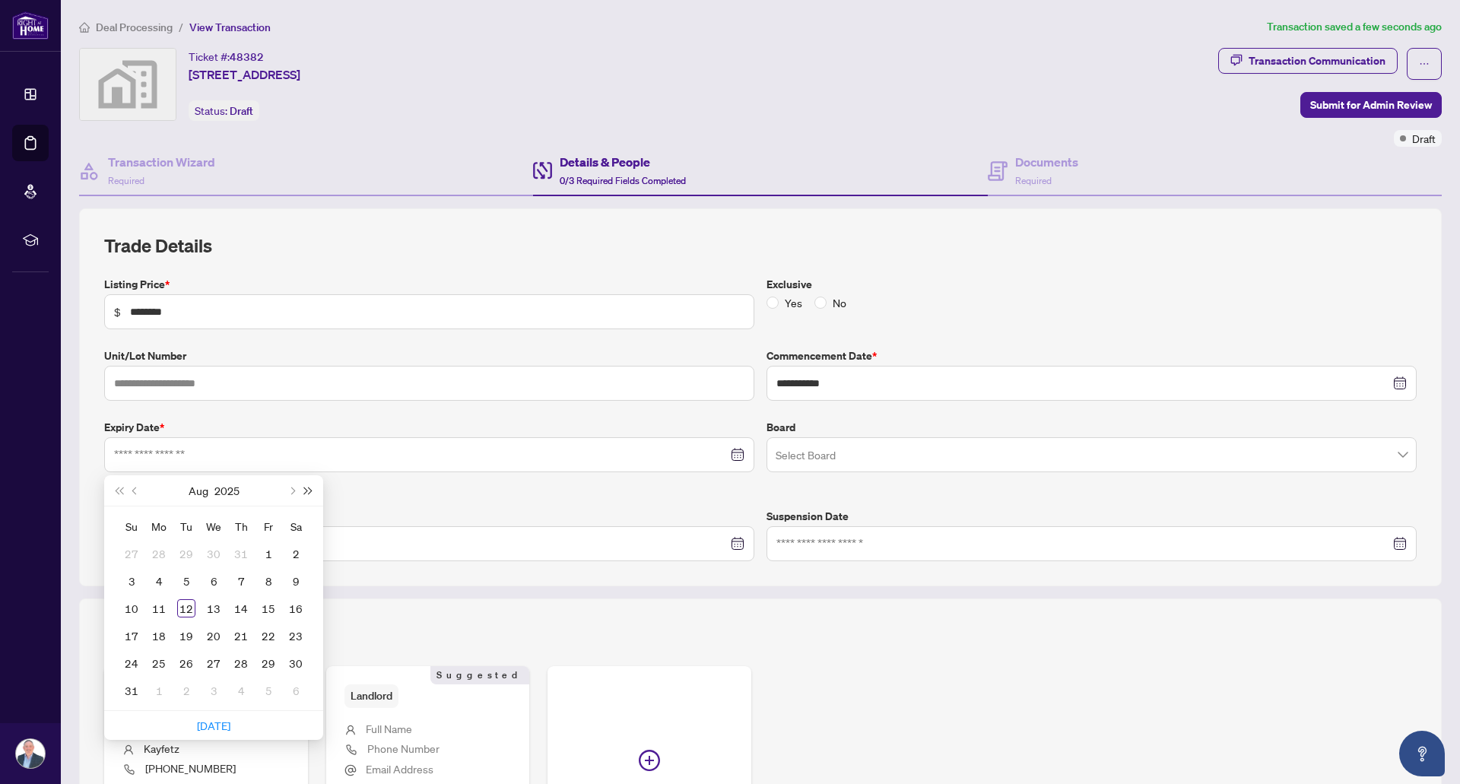
click at [312, 493] on button "Next year (Control + right)" at bounding box center [308, 490] width 17 height 30
click at [313, 493] on button "Next year (Control + right)" at bounding box center [308, 490] width 17 height 30
click at [313, 492] on button "Next year (Control + right)" at bounding box center [308, 490] width 17 height 30
click at [119, 488] on span "Last year (Control + left)" at bounding box center [119, 491] width 8 height 8
click at [120, 488] on span "Last year (Control + left)" at bounding box center [119, 491] width 8 height 8
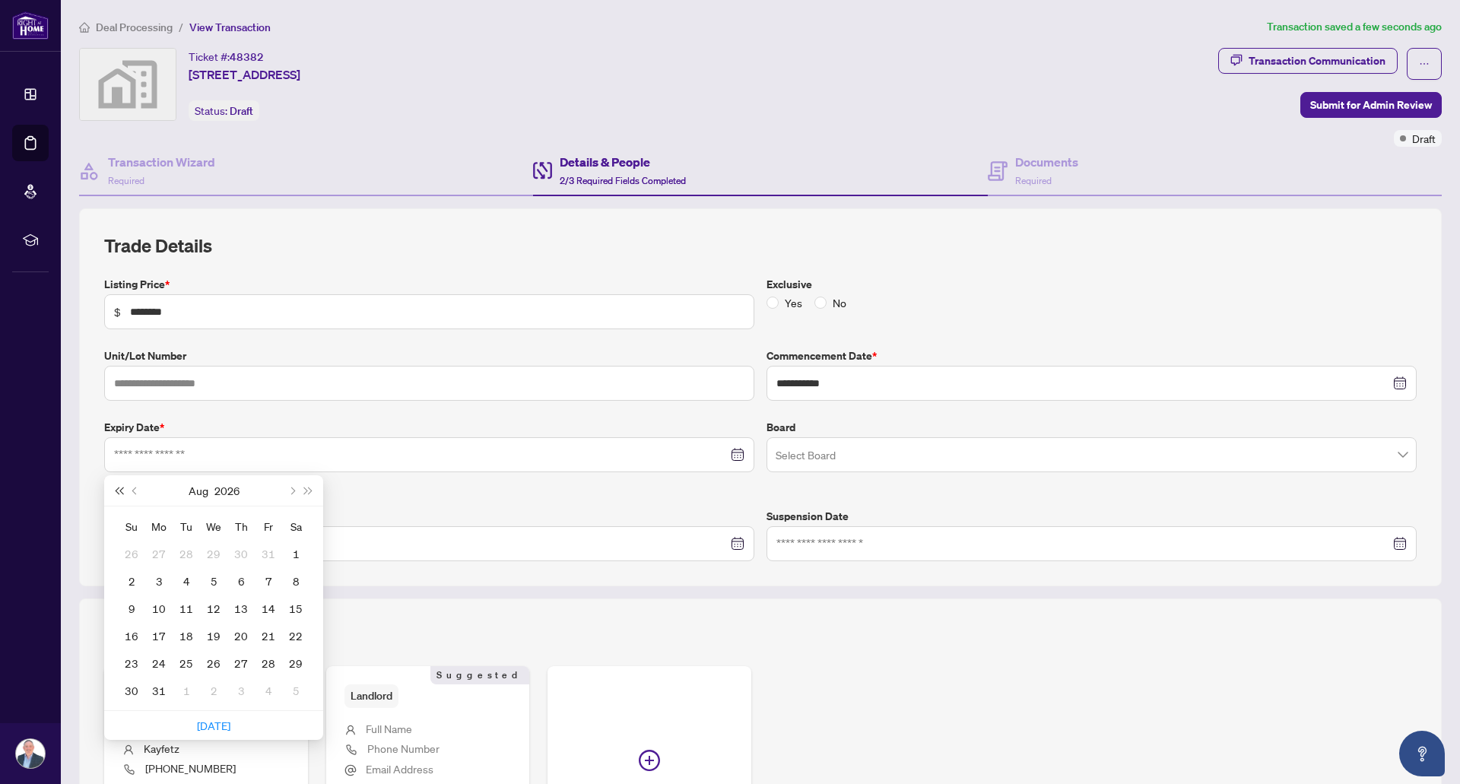
click at [120, 488] on span "Last year (Control + left)" at bounding box center [119, 491] width 8 height 8
click at [294, 490] on span "Next month (PageDown)" at bounding box center [292, 491] width 8 height 8
type input "**********"
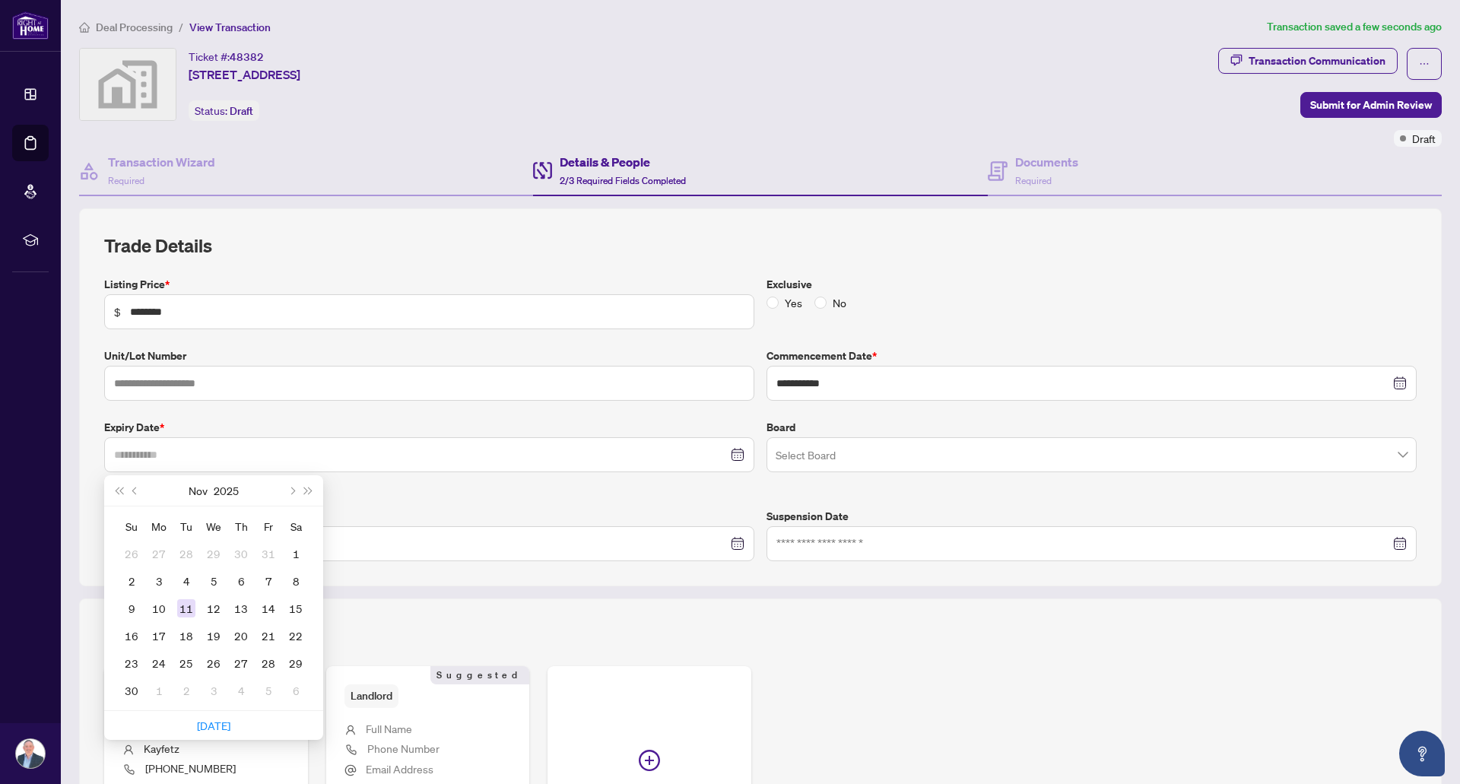
click at [191, 606] on div "11" at bounding box center [186, 608] width 18 height 18
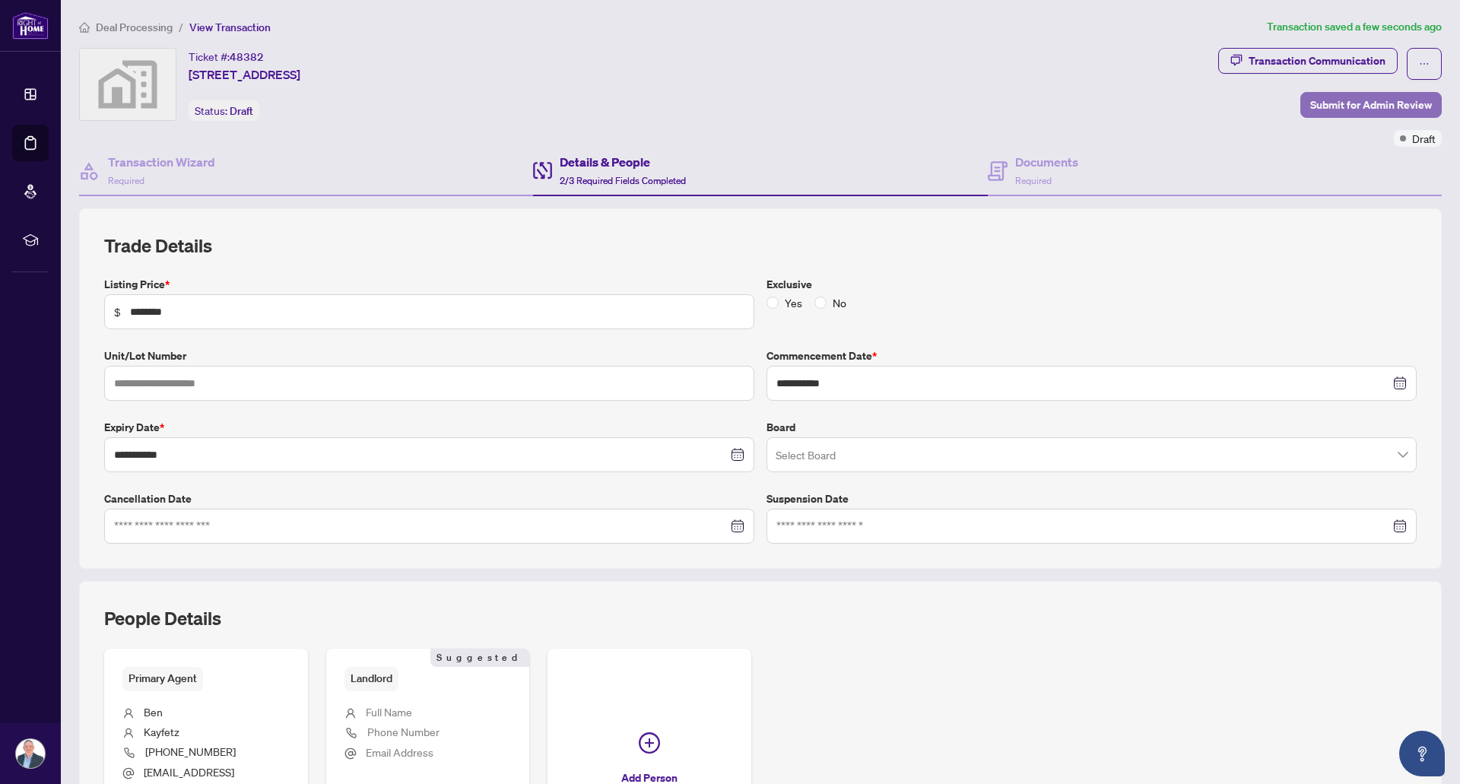
click at [1362, 96] on span "Submit for Admin Review" at bounding box center [1372, 105] width 122 height 24
click at [167, 148] on div "Transaction Wizard Required" at bounding box center [306, 171] width 454 height 49
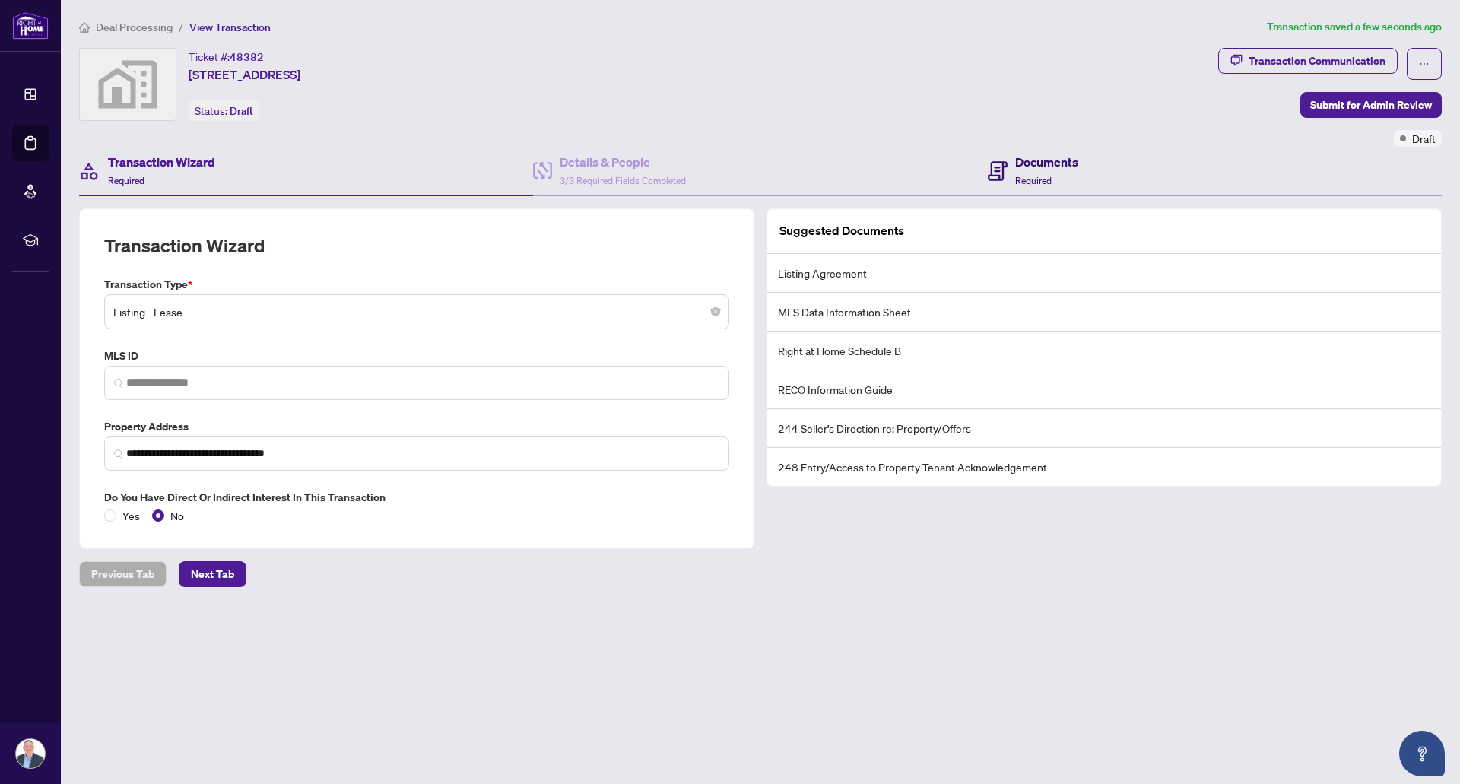
click at [1004, 161] on icon at bounding box center [998, 171] width 20 height 20
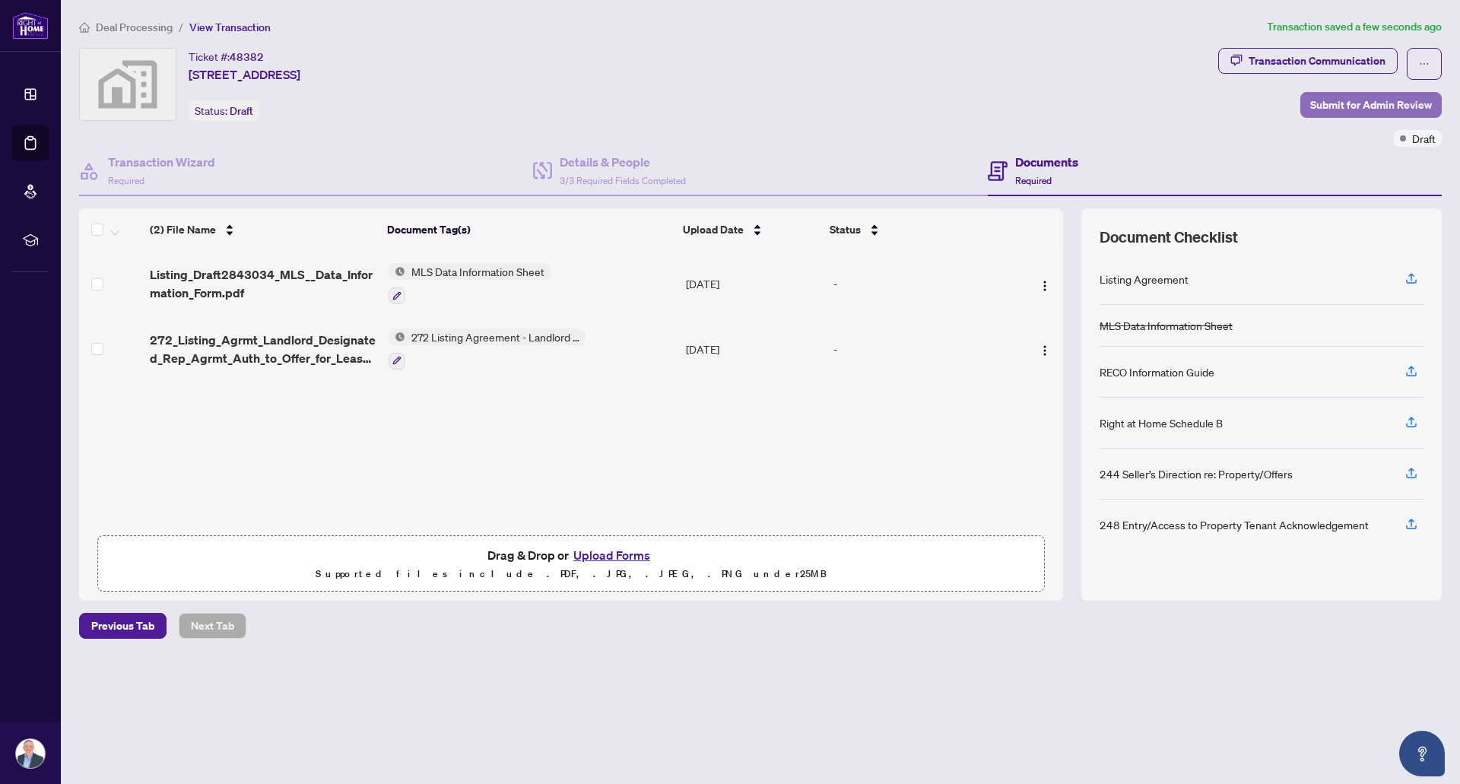
click at [1373, 111] on span "Submit for Admin Review" at bounding box center [1372, 105] width 122 height 24
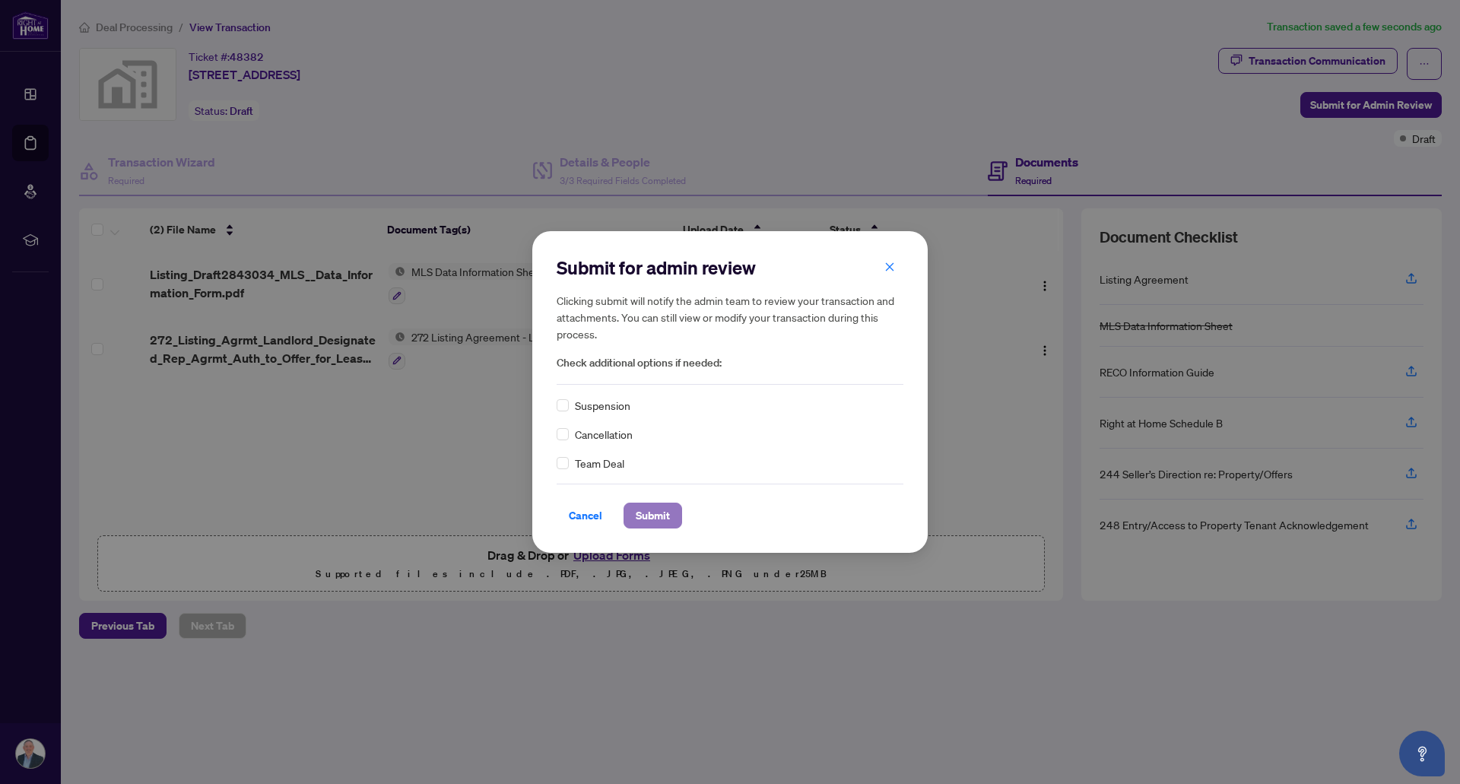
click at [644, 520] on span "Submit" at bounding box center [653, 516] width 34 height 24
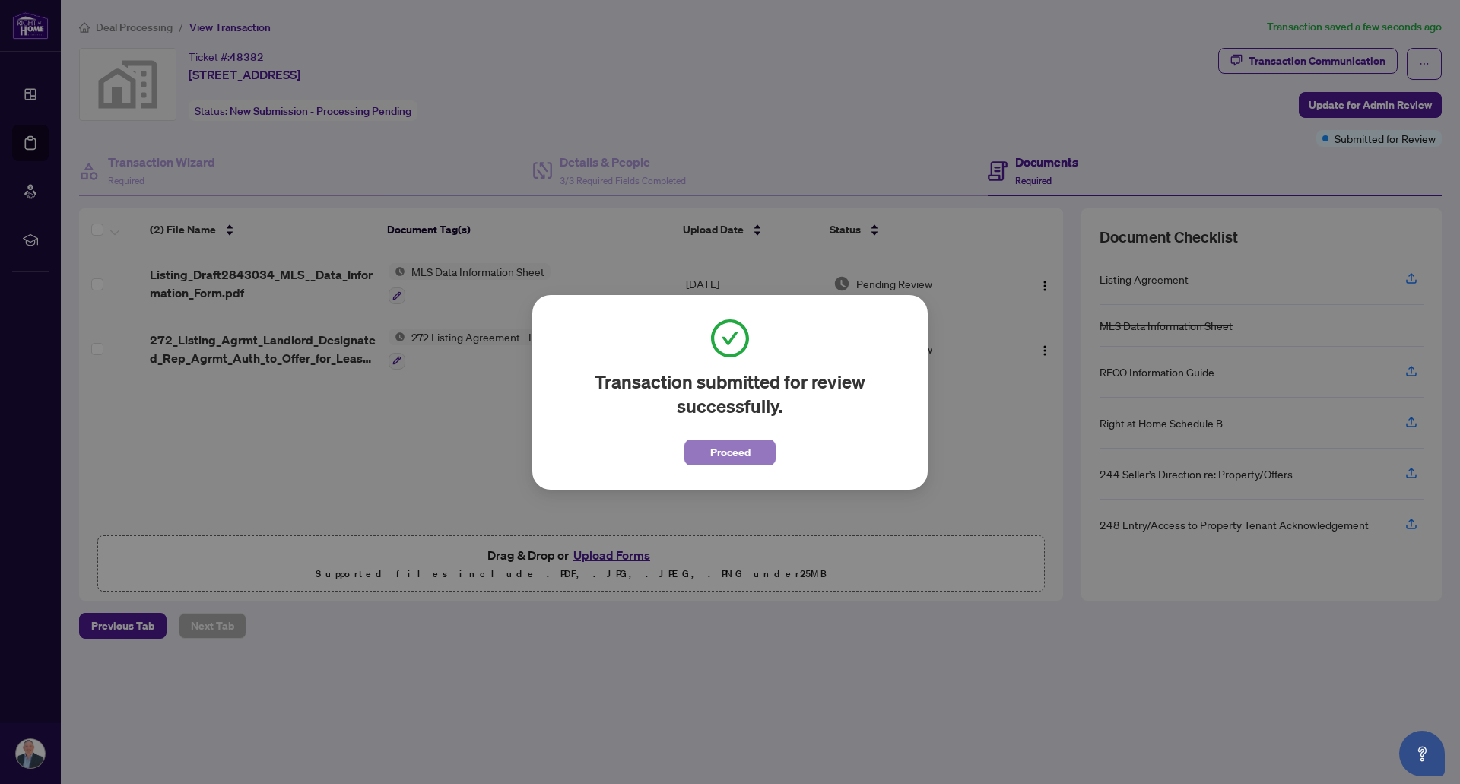
click at [727, 454] on span "Proceed" at bounding box center [730, 452] width 40 height 24
